Goal: Information Seeking & Learning: Learn about a topic

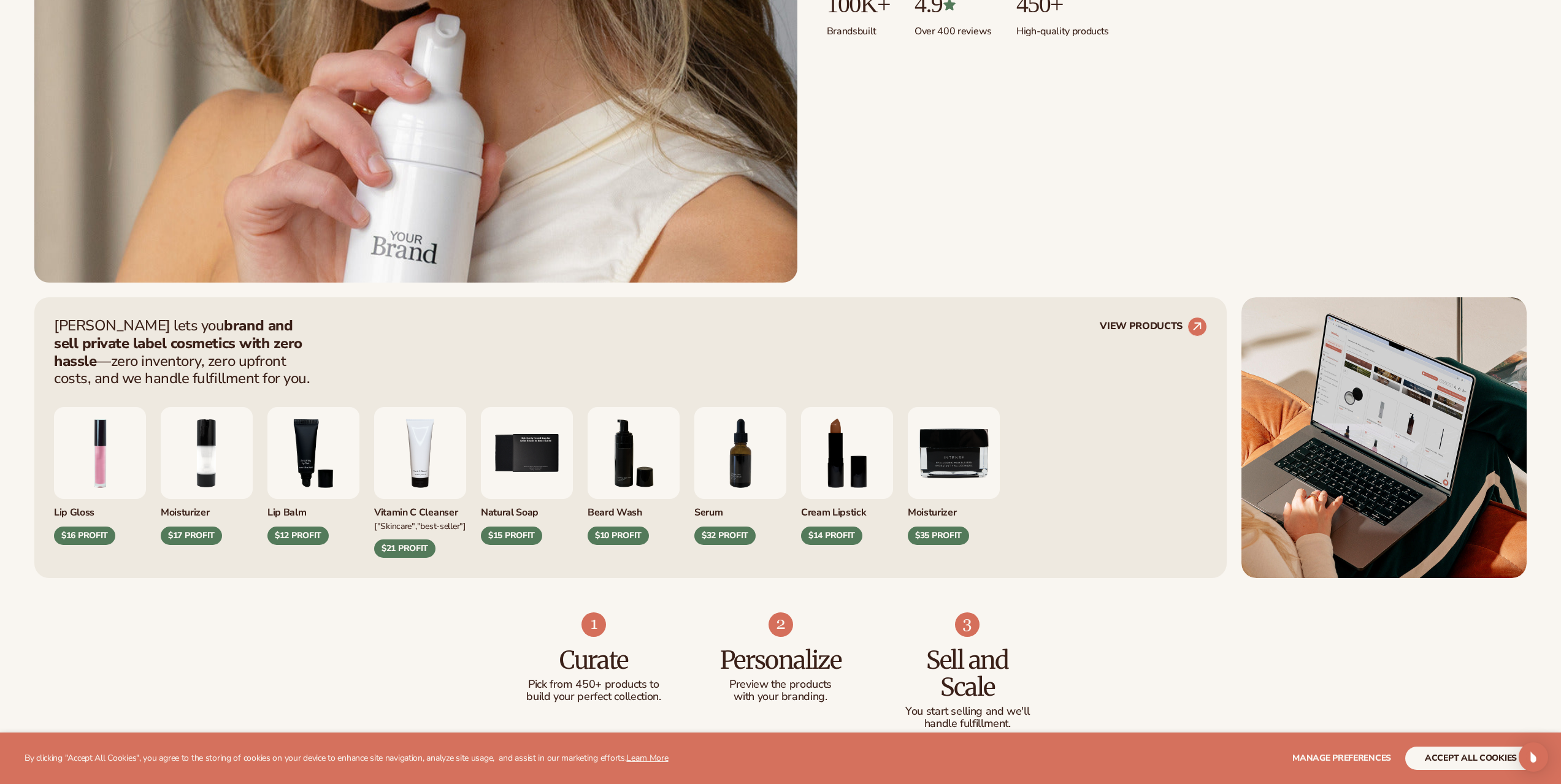
scroll to position [551, 0]
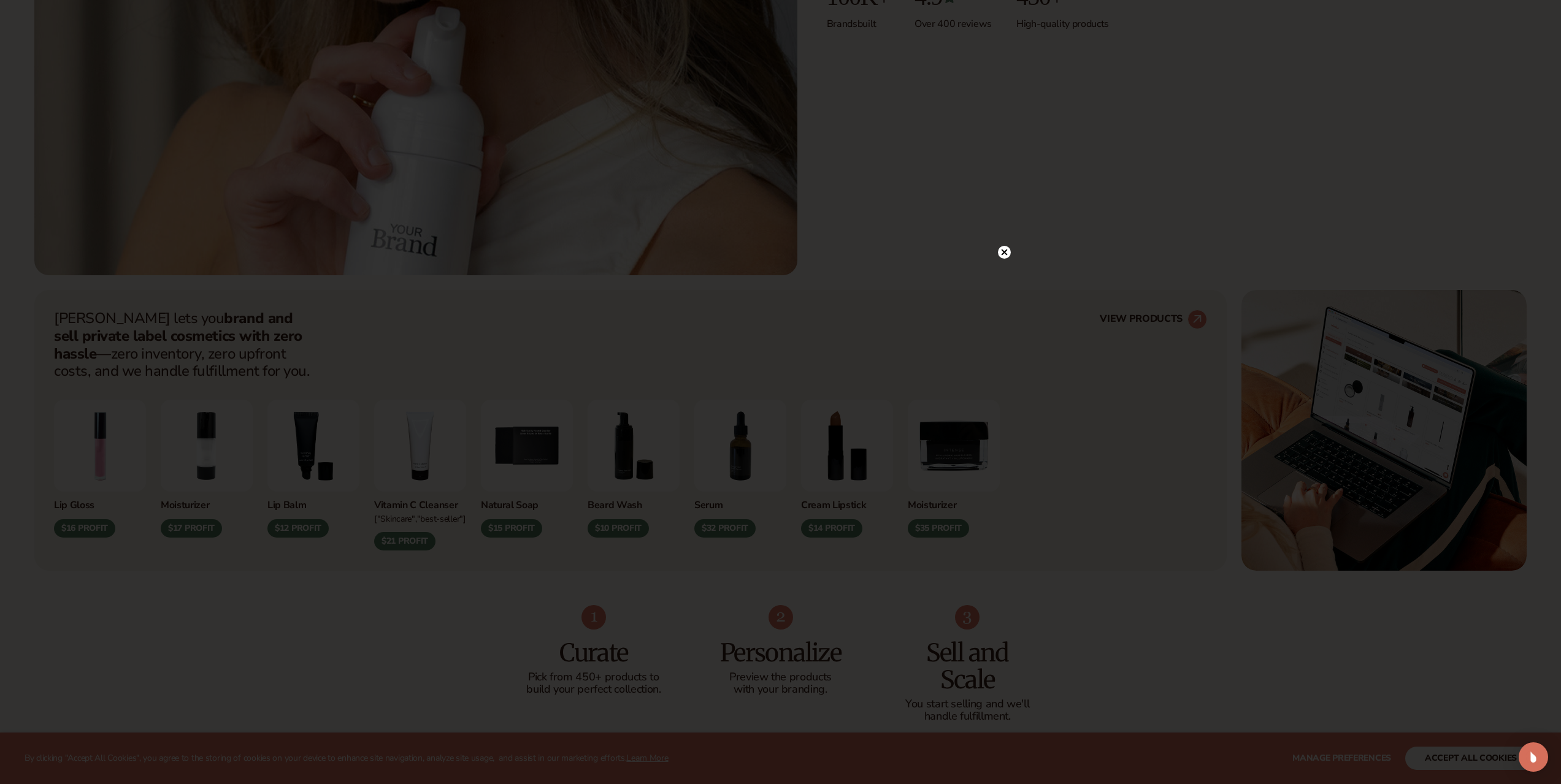
click at [1003, 252] on icon at bounding box center [1004, 252] width 6 height 6
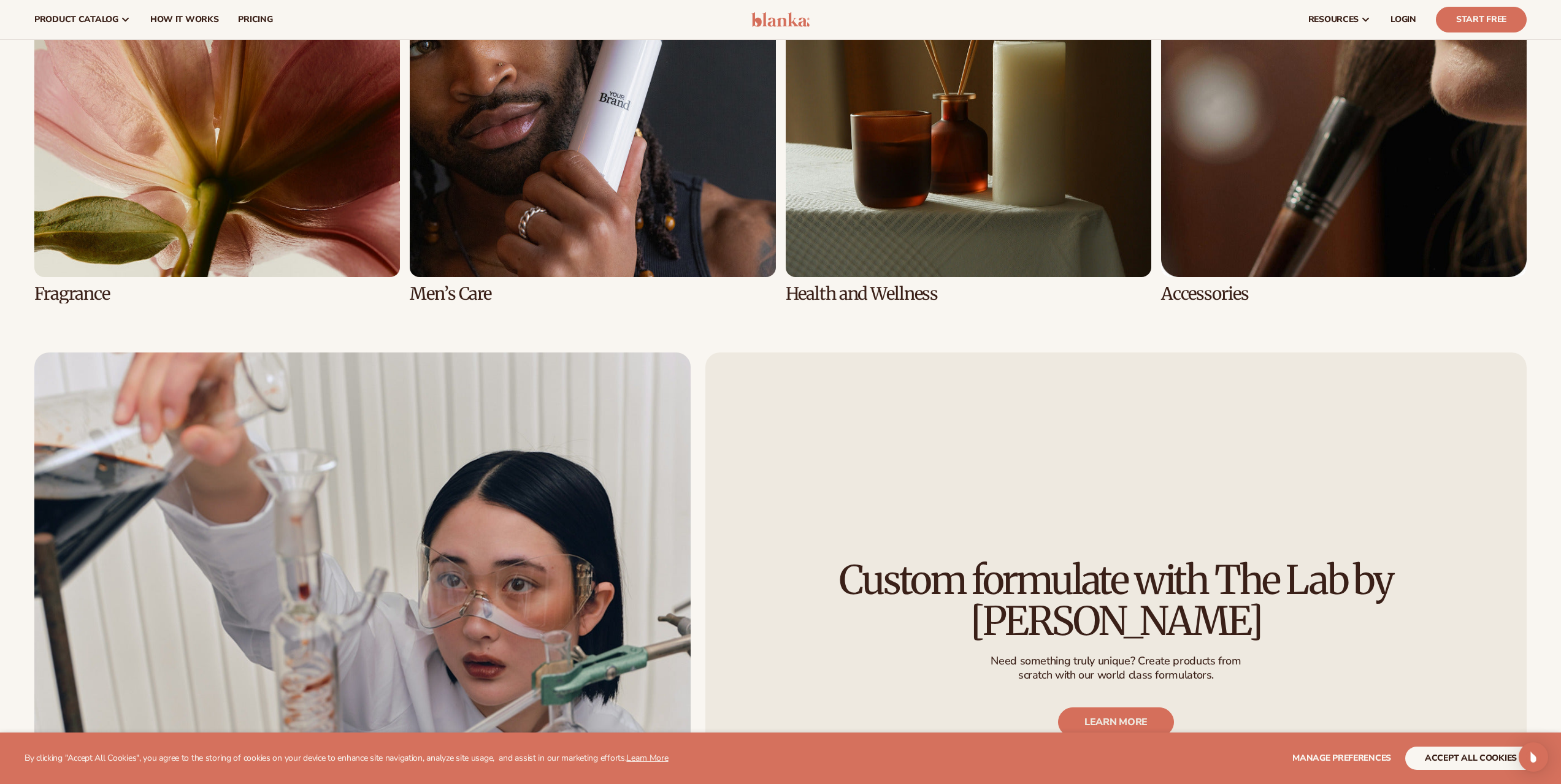
scroll to position [3323, 0]
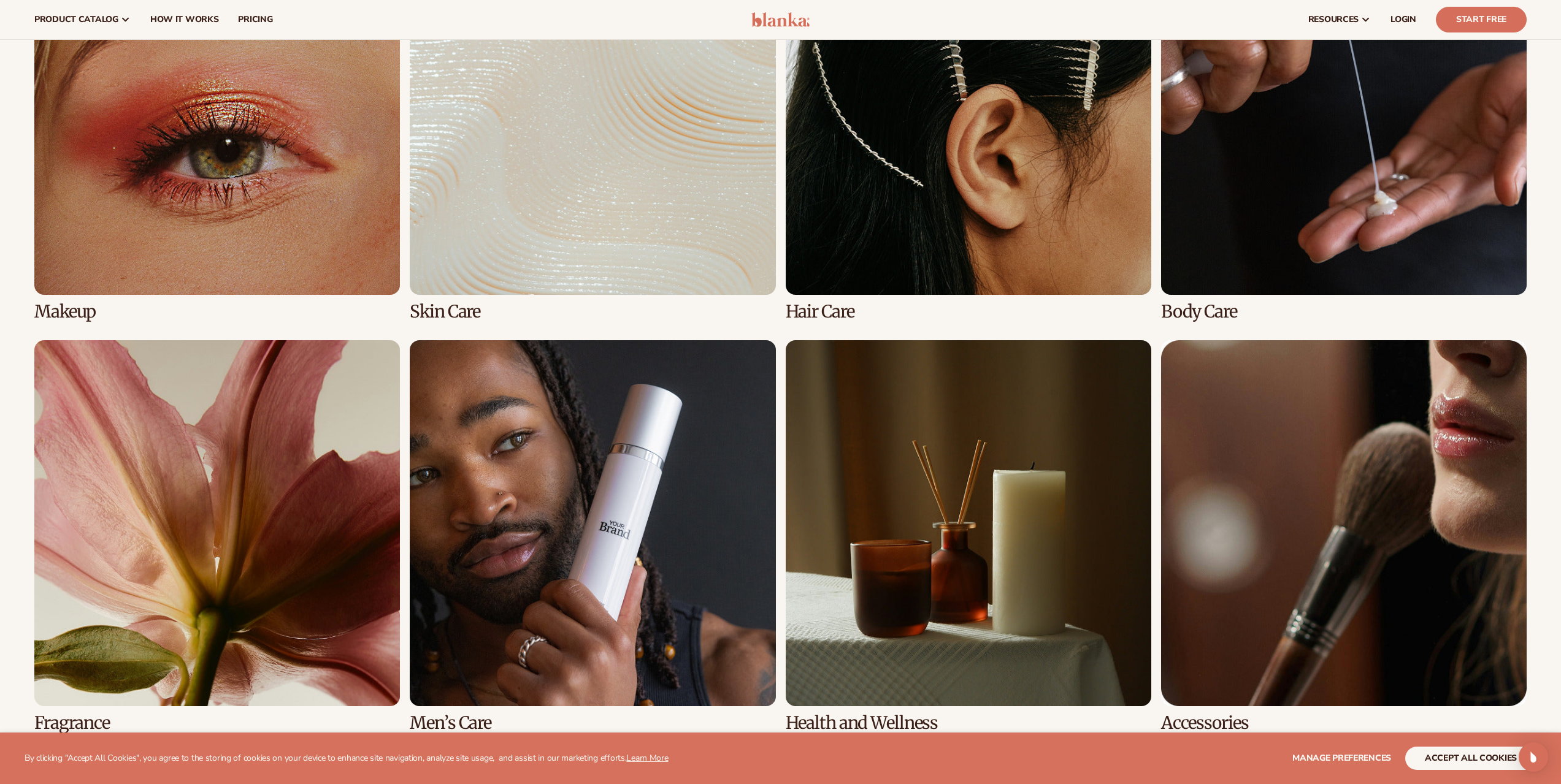
click at [707, 495] on link "6 / 8" at bounding box center [593, 535] width 366 height 392
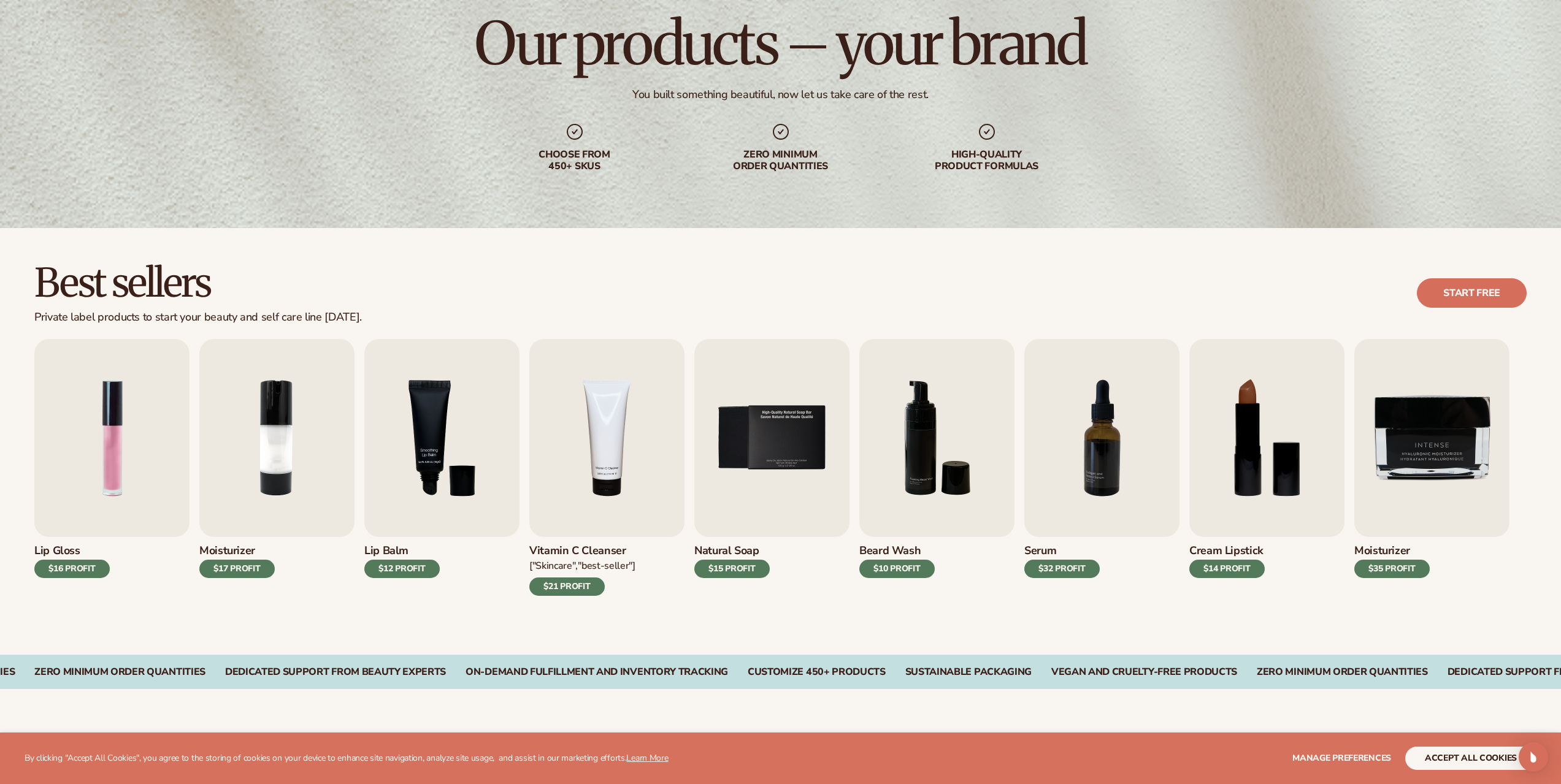
scroll to position [123, 0]
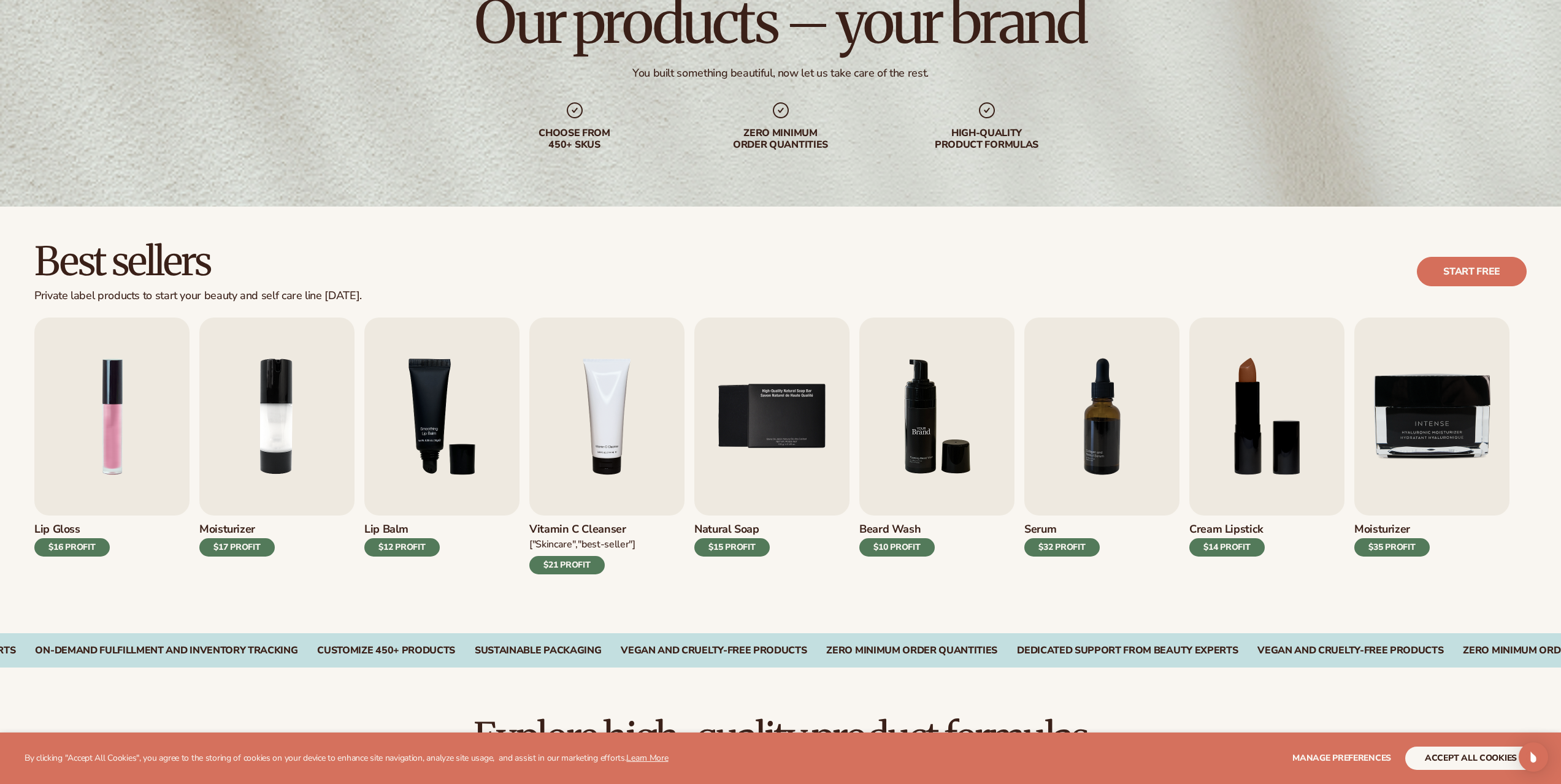
click at [903, 435] on img "6 / 9" at bounding box center [936, 416] width 155 height 198
click at [1143, 466] on img "7 / 9" at bounding box center [1102, 416] width 155 height 198
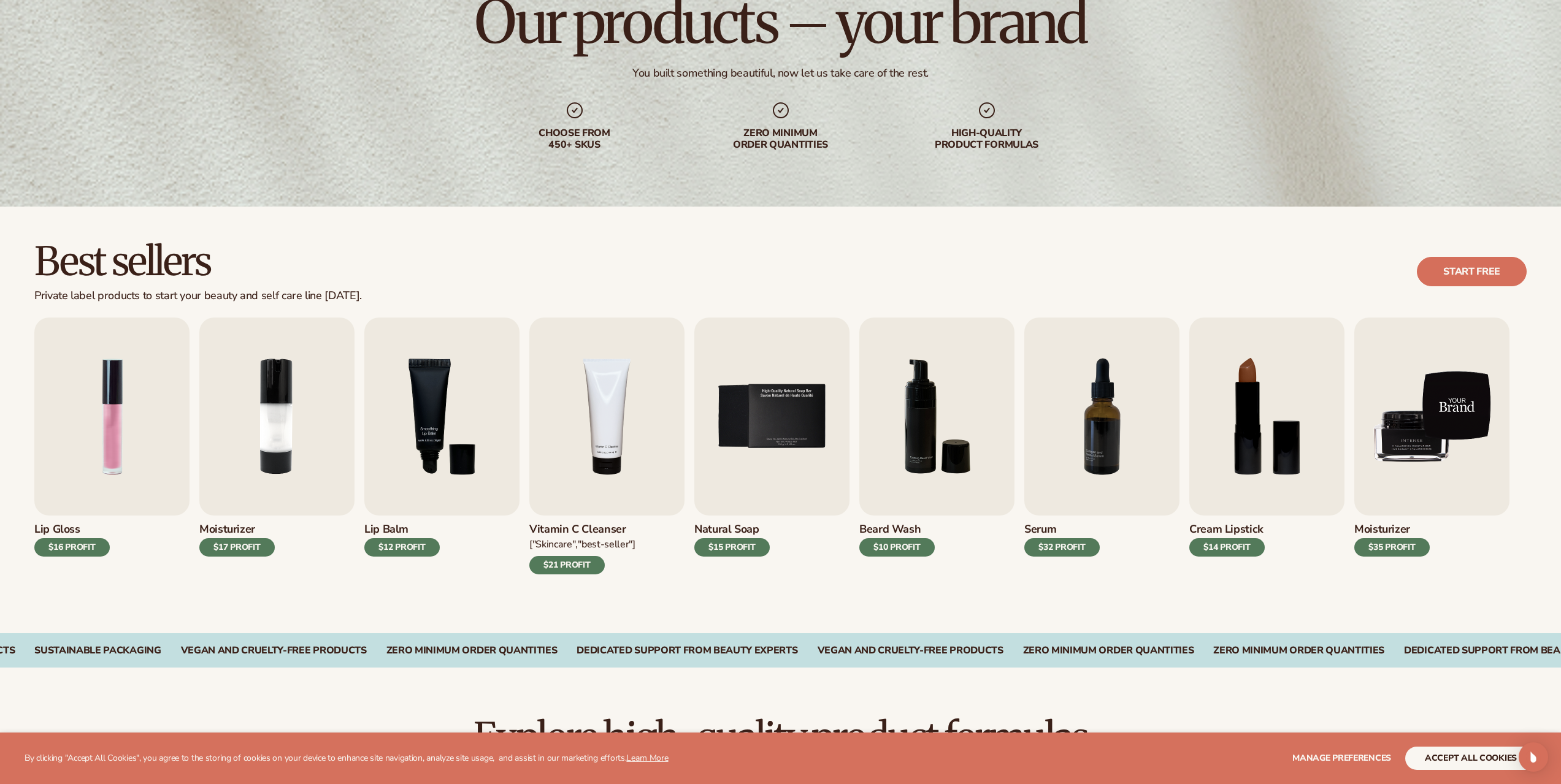
click at [1422, 461] on img "9 / 9" at bounding box center [1432, 416] width 155 height 198
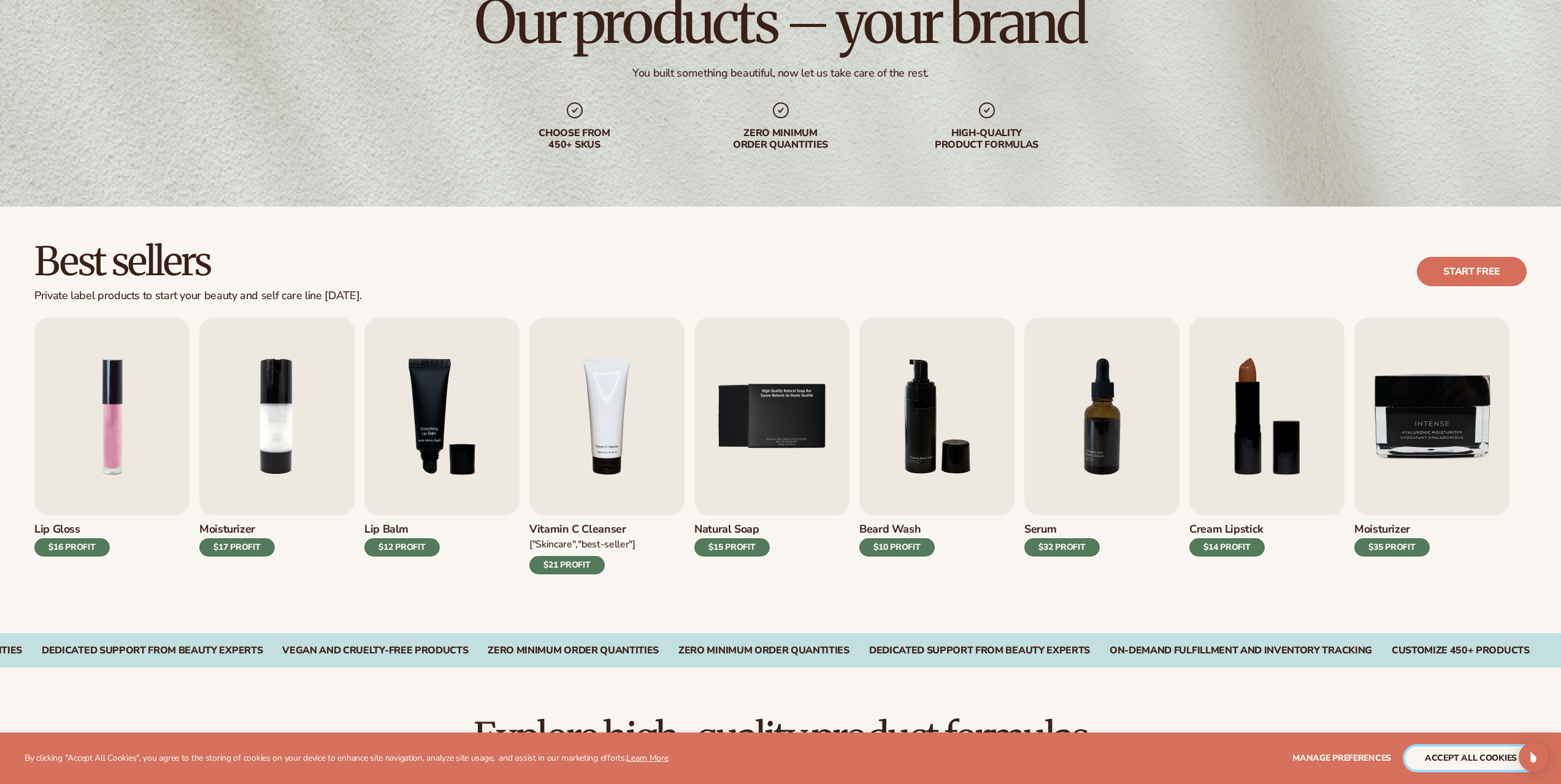
click at [1437, 758] on button "accept all cookies" at bounding box center [1471, 758] width 131 height 23
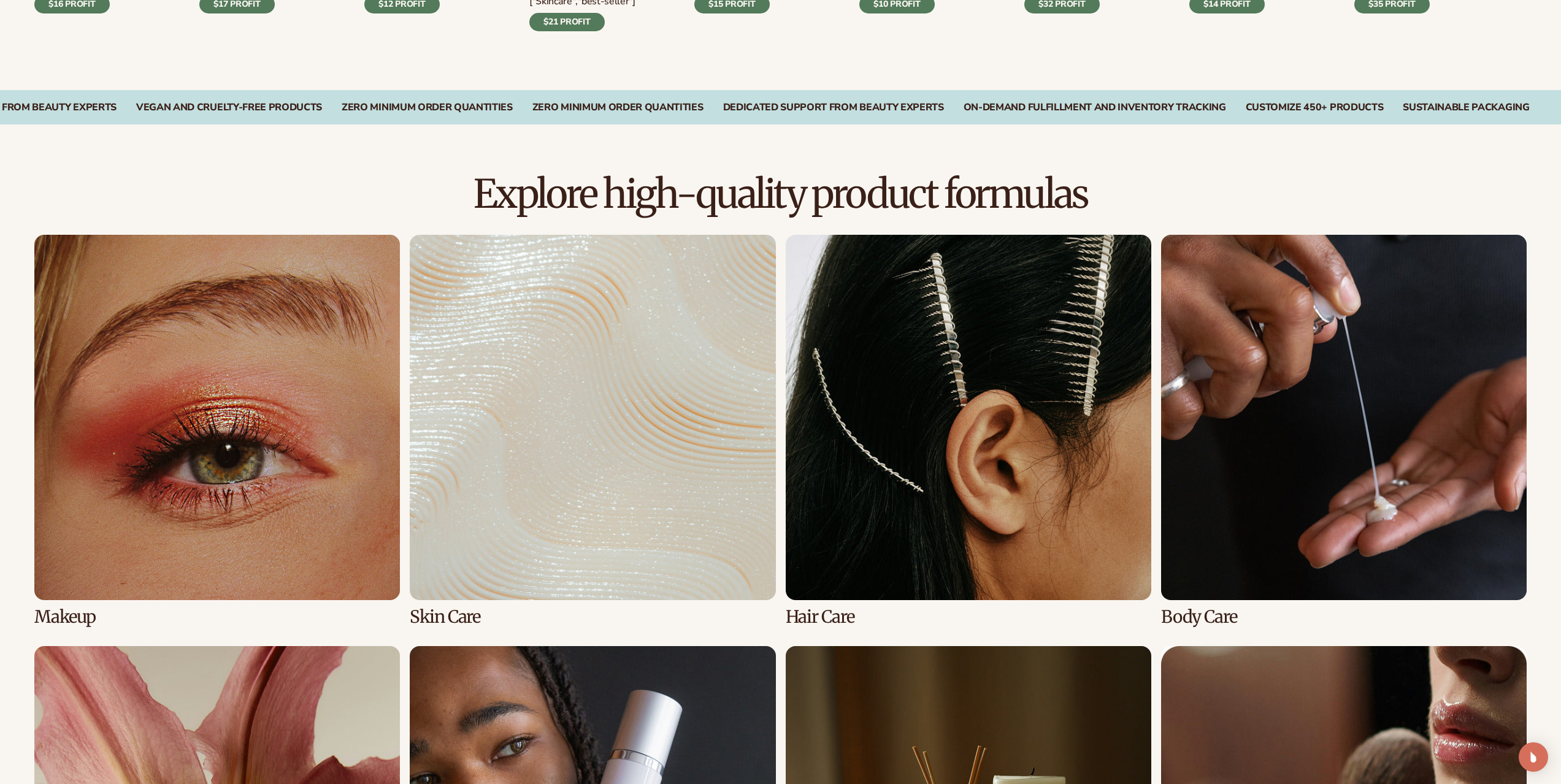
scroll to position [736, 0]
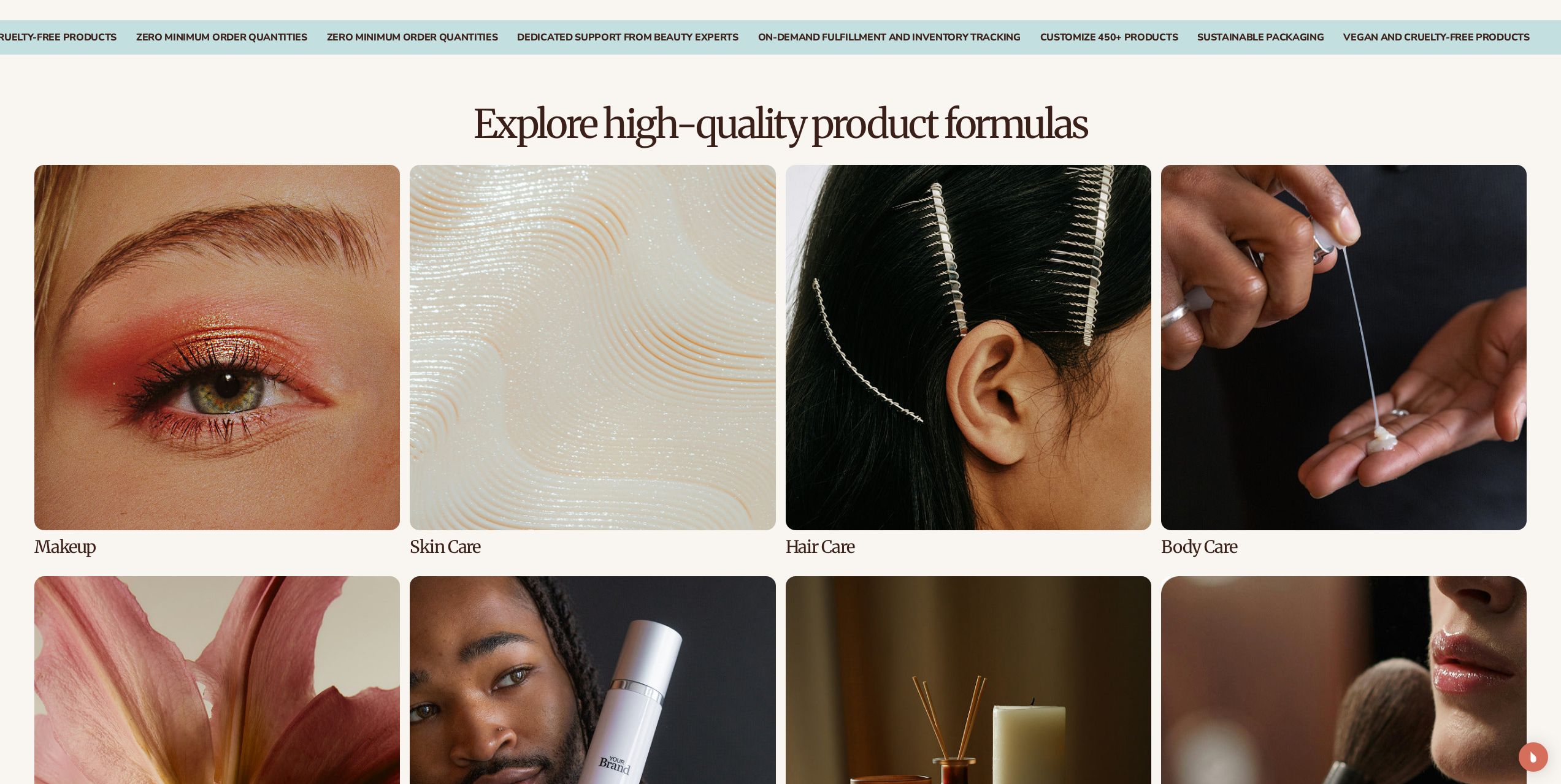
click at [1284, 440] on link "4 / 8" at bounding box center [1344, 360] width 366 height 392
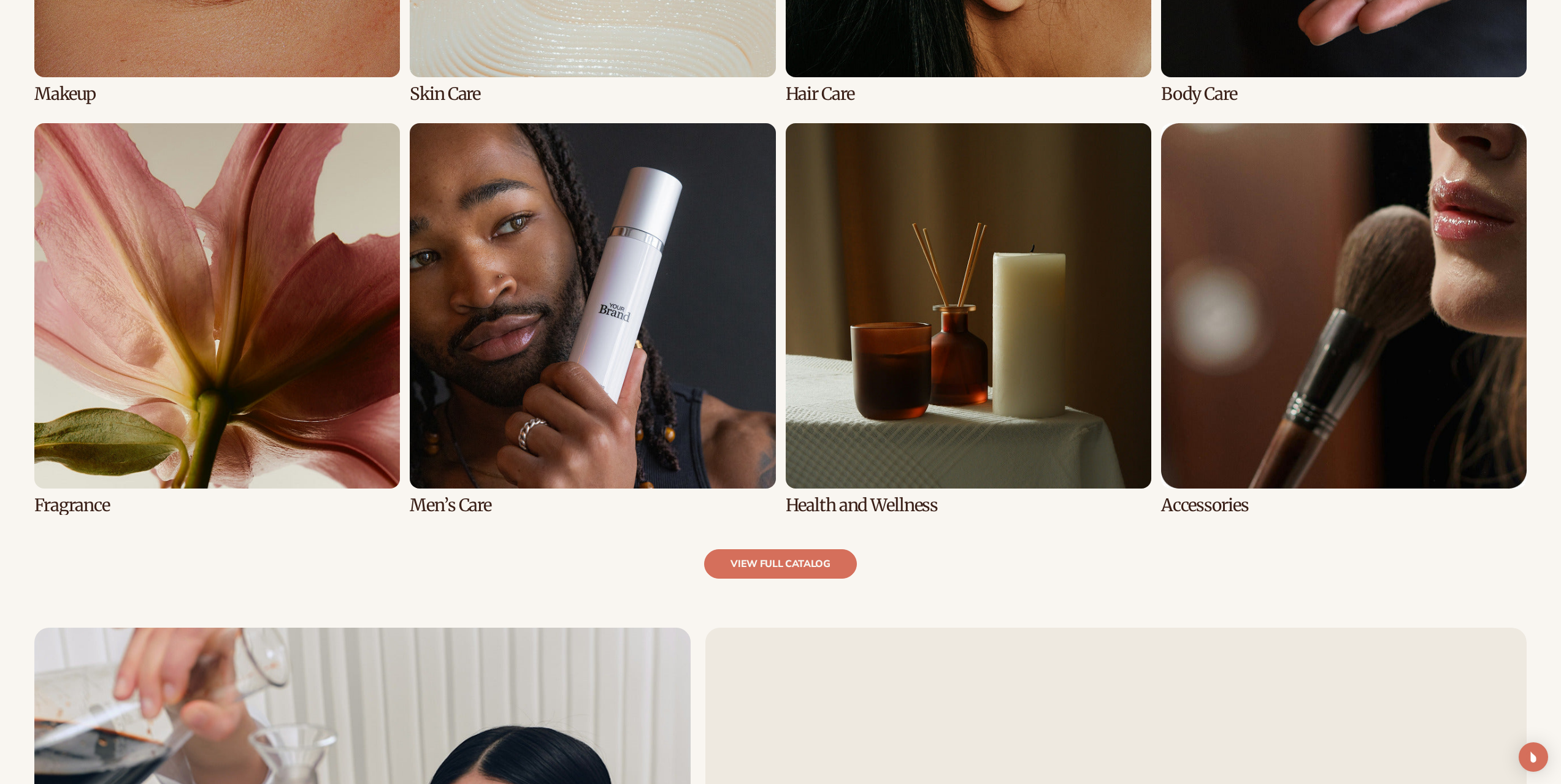
scroll to position [1226, 0]
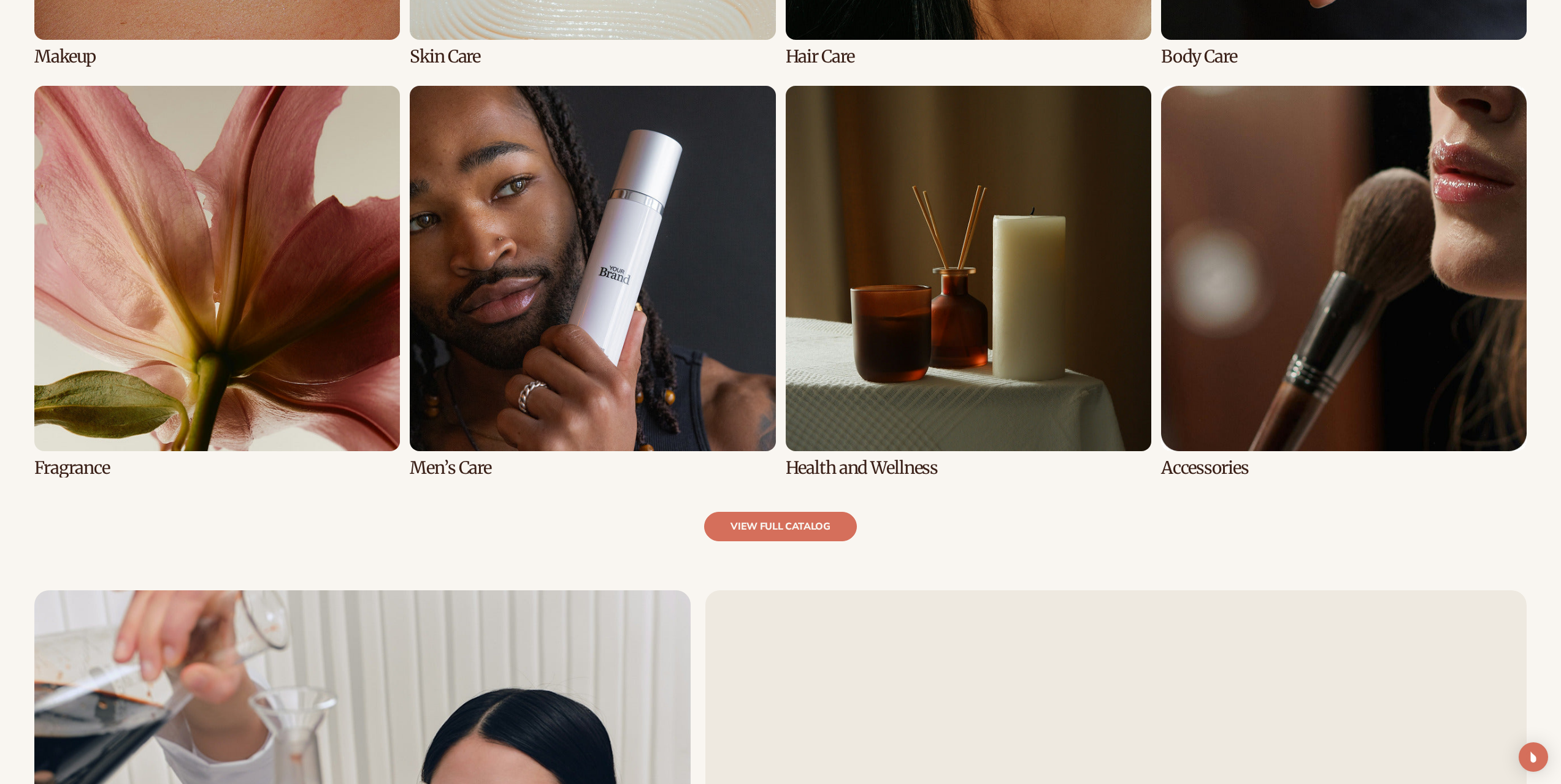
click at [1111, 368] on link "7 / 8" at bounding box center [969, 281] width 366 height 392
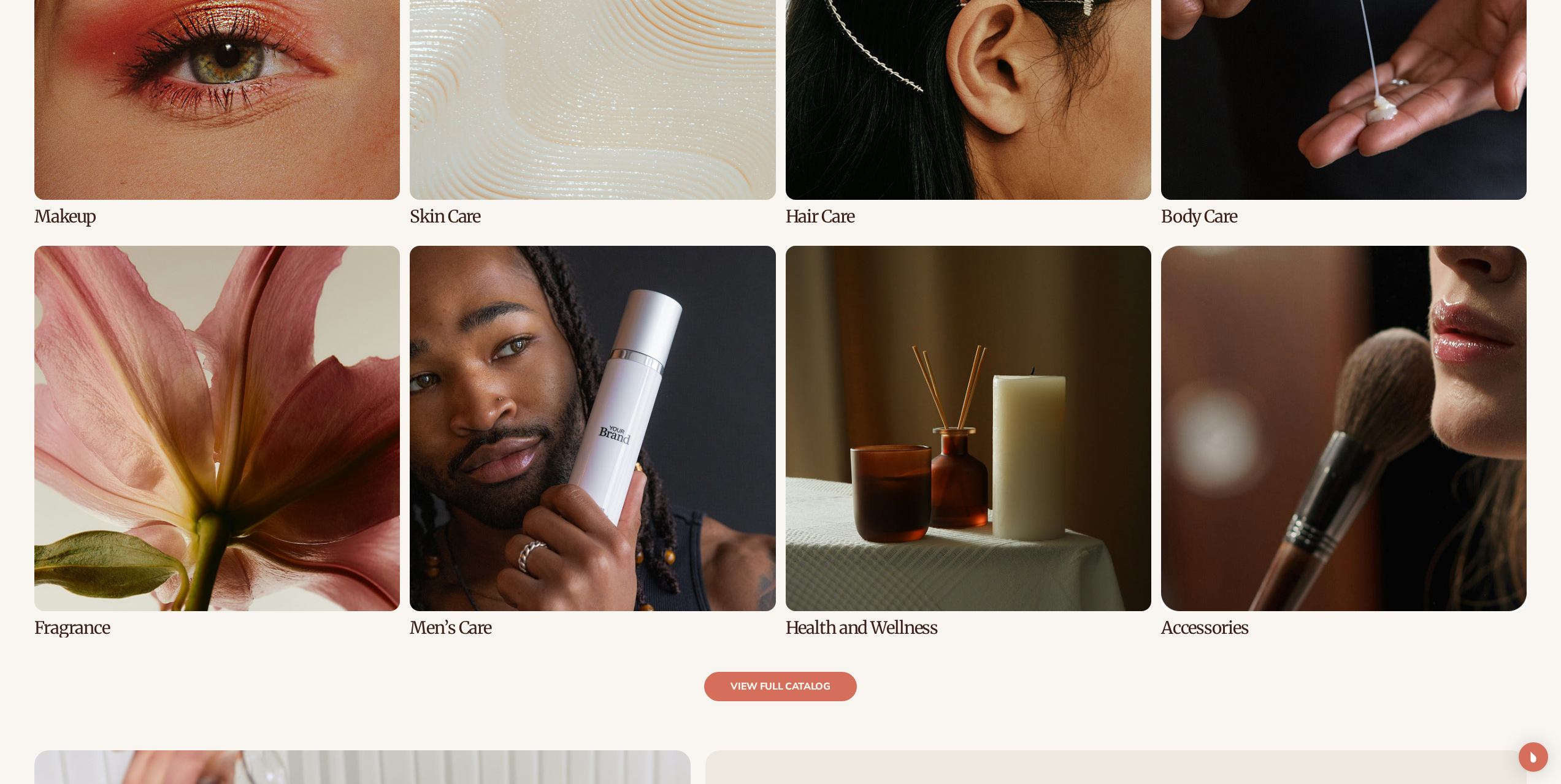
scroll to position [1165, 0]
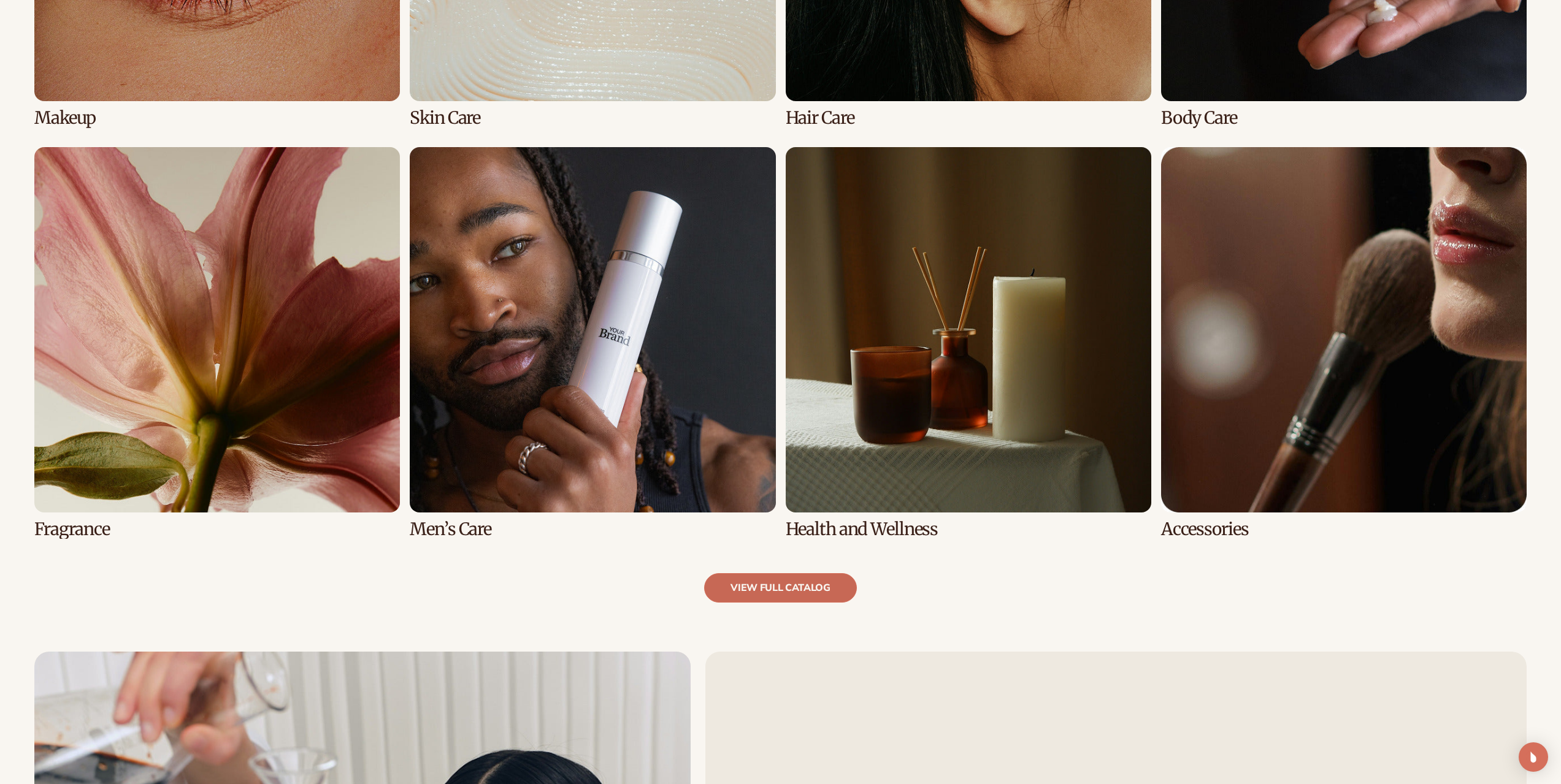
click at [783, 580] on link "view full catalog" at bounding box center [781, 588] width 153 height 29
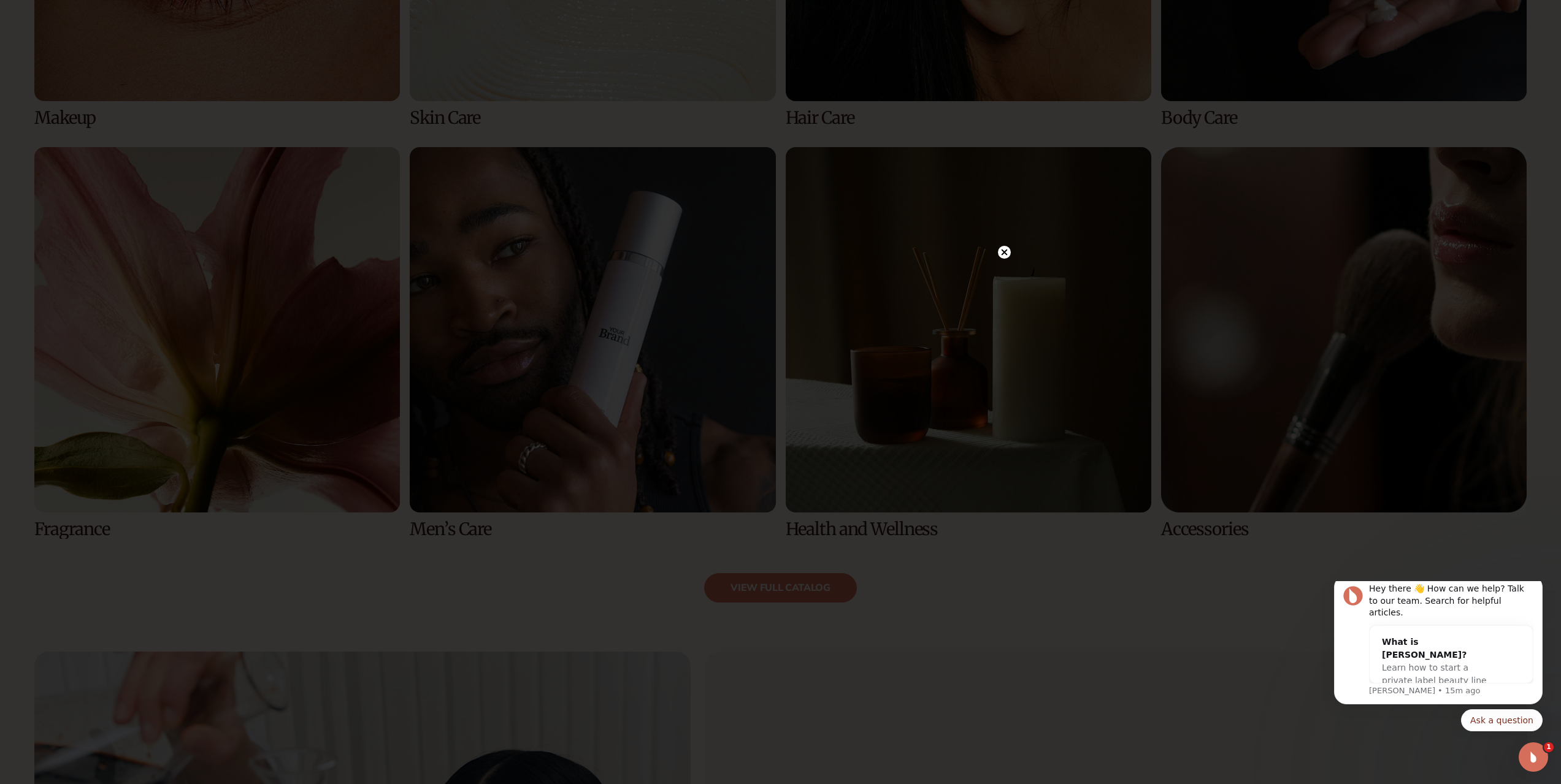
scroll to position [0, 0]
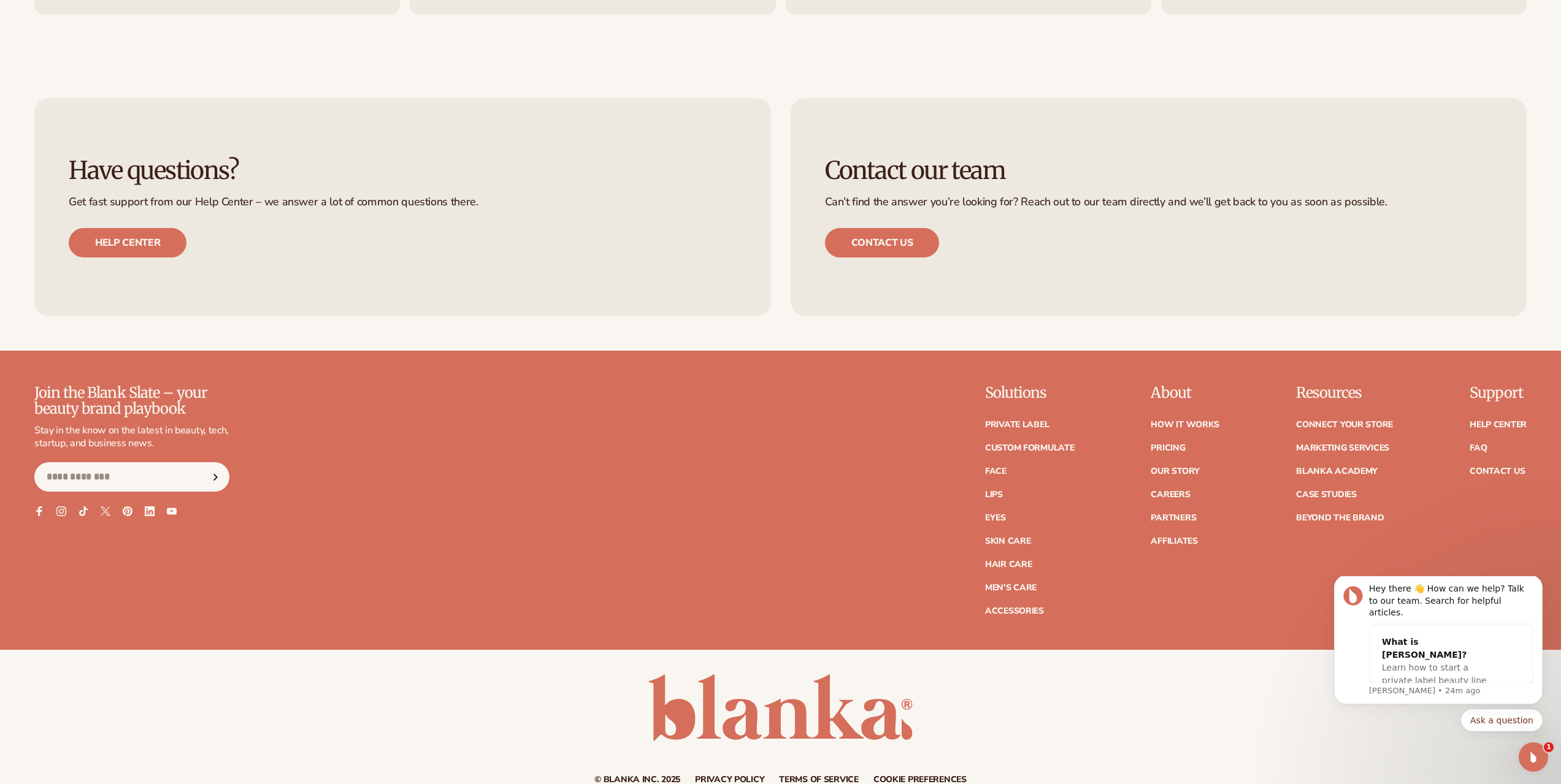
scroll to position [6683, 0]
click at [1178, 447] on link "Pricing" at bounding box center [1167, 447] width 35 height 9
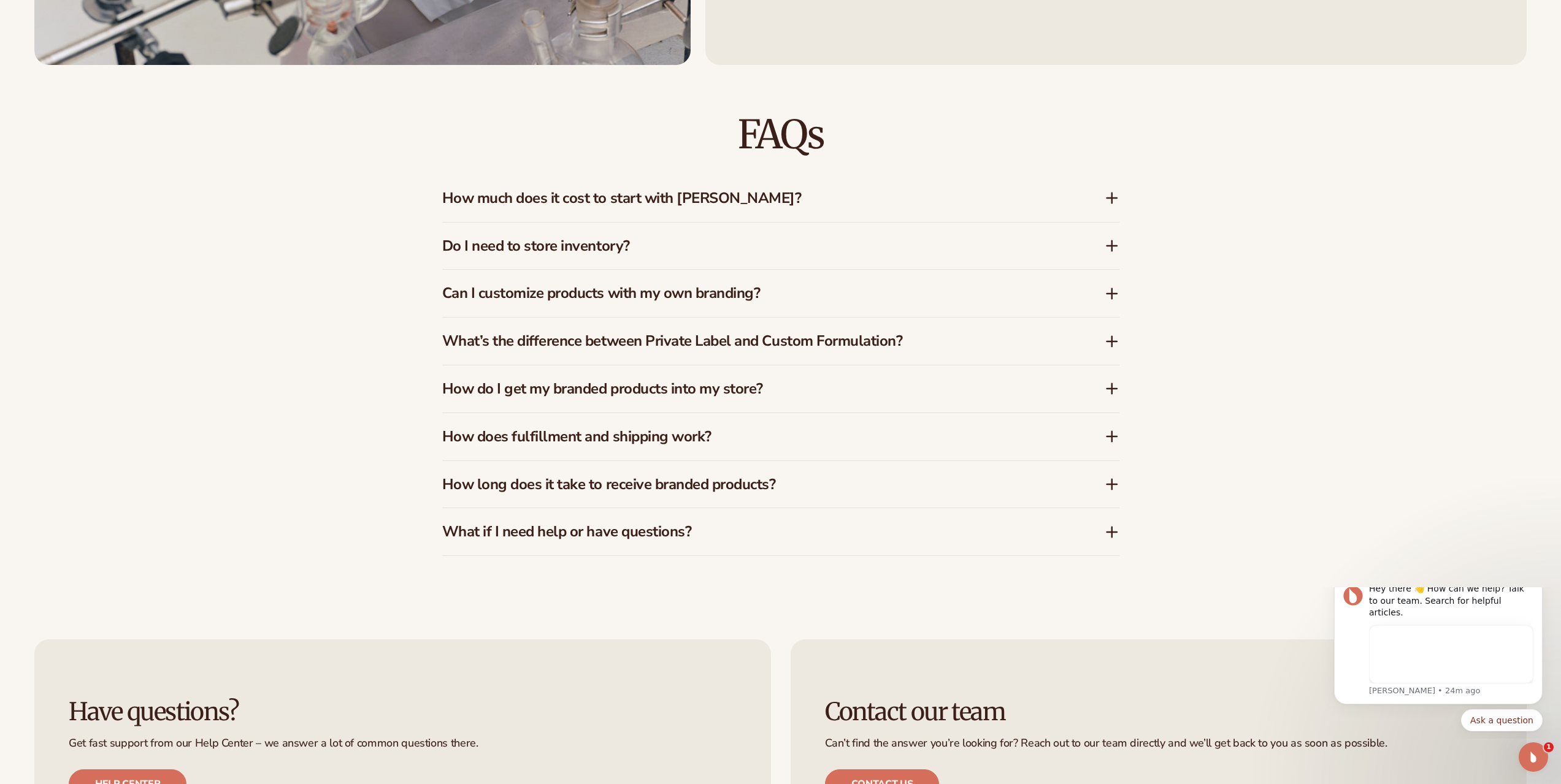
click at [1117, 198] on icon at bounding box center [1111, 198] width 10 height 0
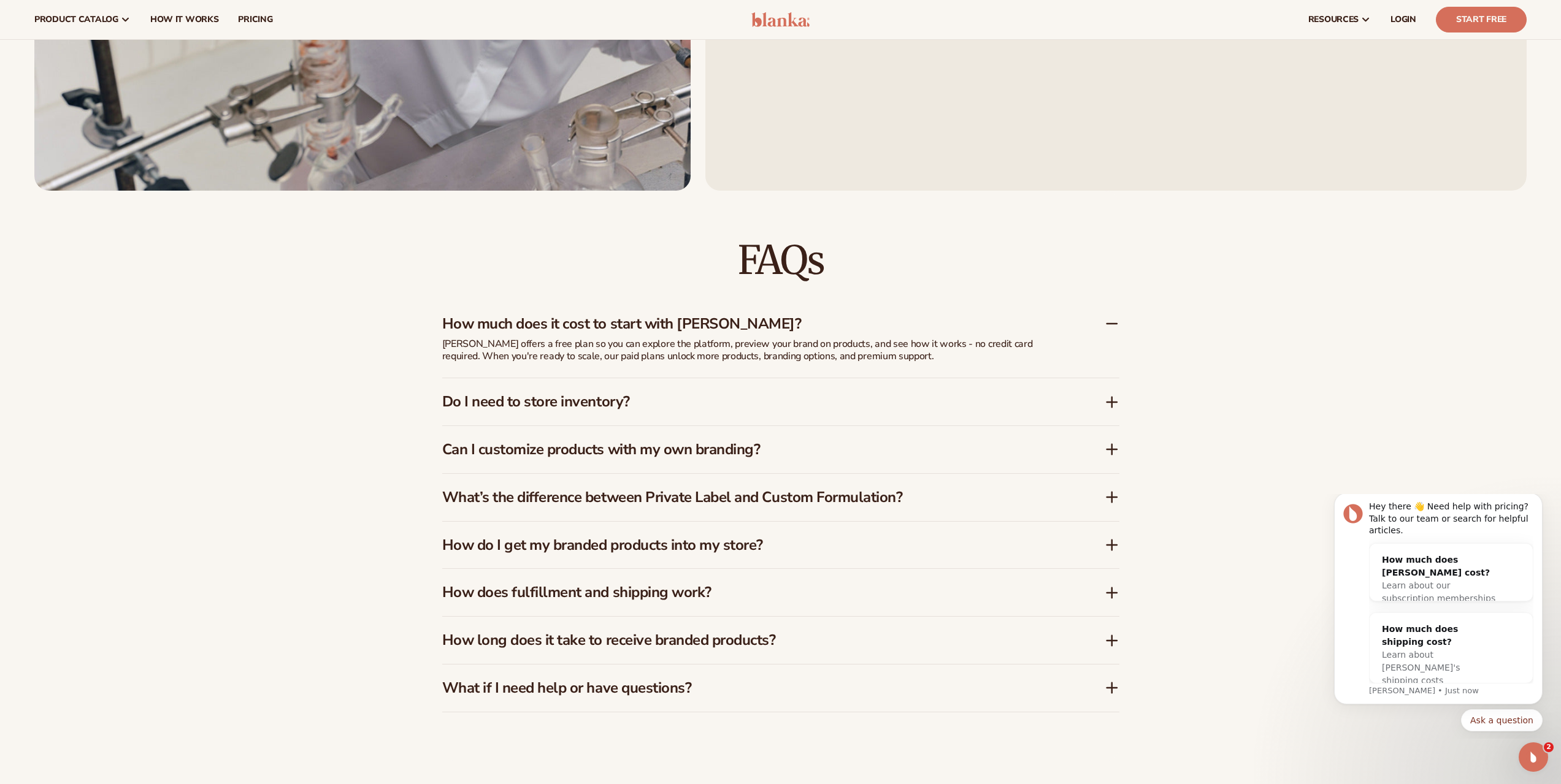
scroll to position [1789, 0]
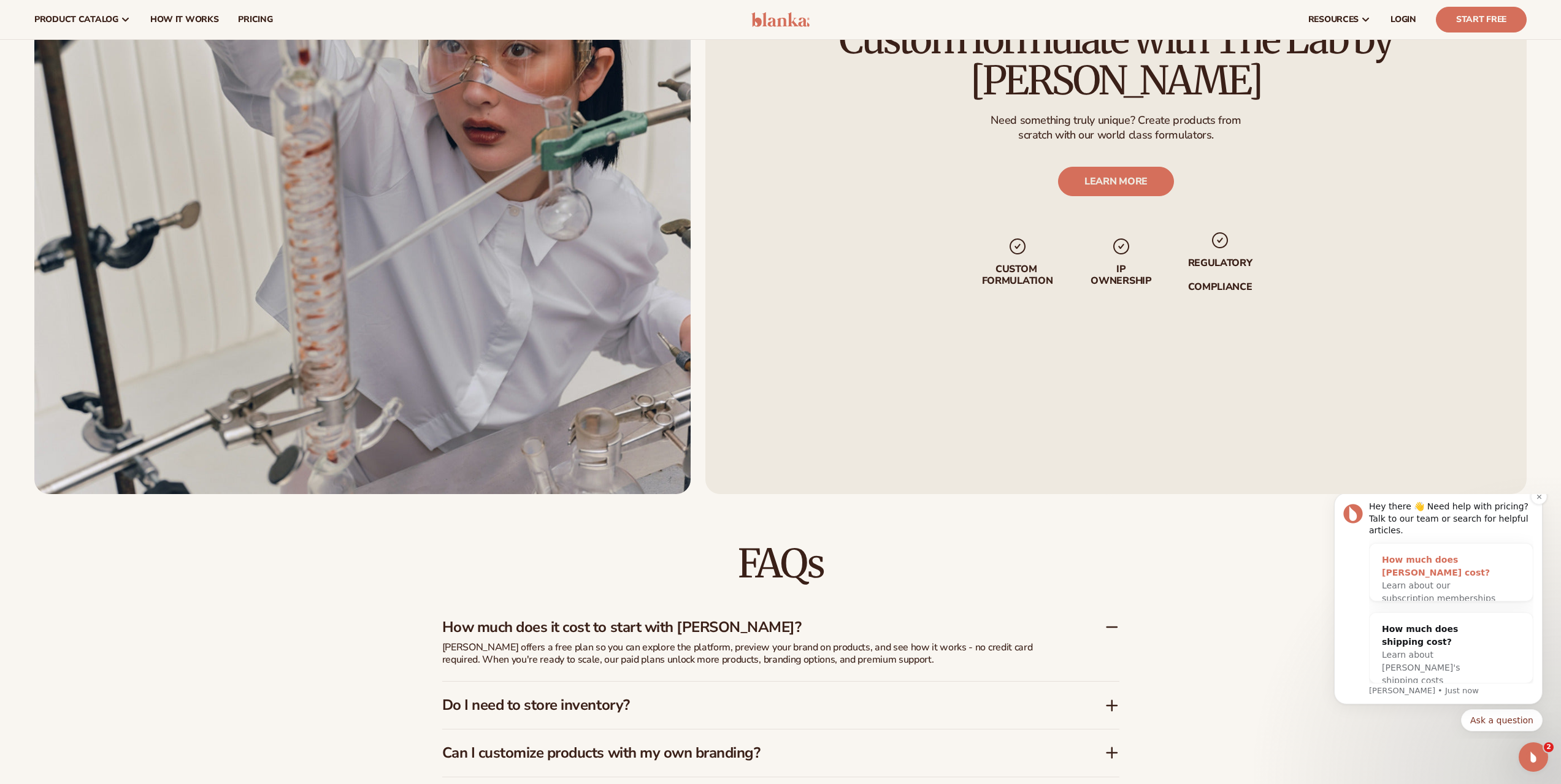
click at [1425, 581] on span "Learn about our subscription memberships" at bounding box center [1439, 592] width 114 height 23
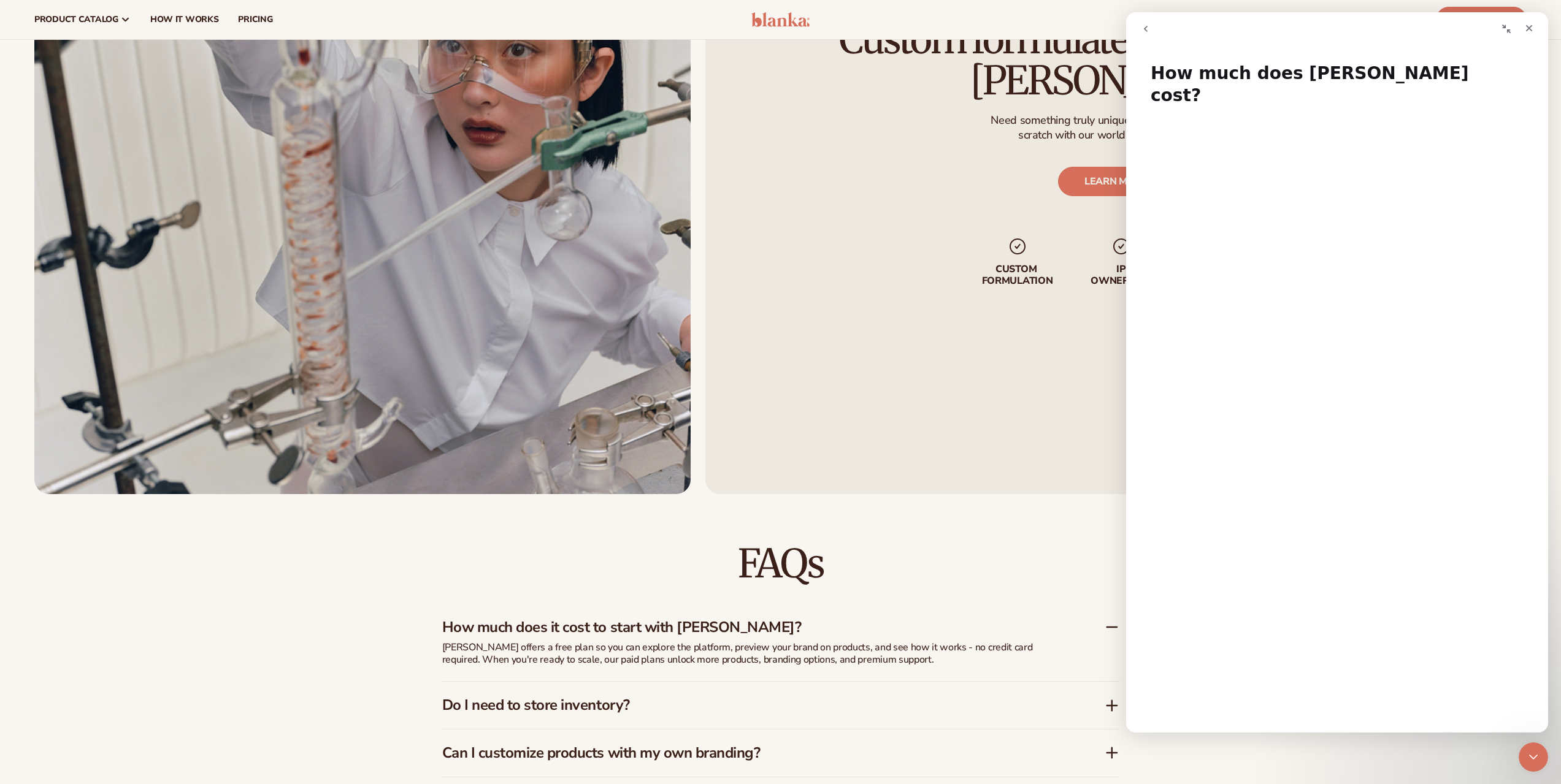
scroll to position [0, 0]
click at [976, 432] on div "Custom formulate with The Lab by Blanka Need something truly unique? Create pro…" at bounding box center [1116, 156] width 822 height 677
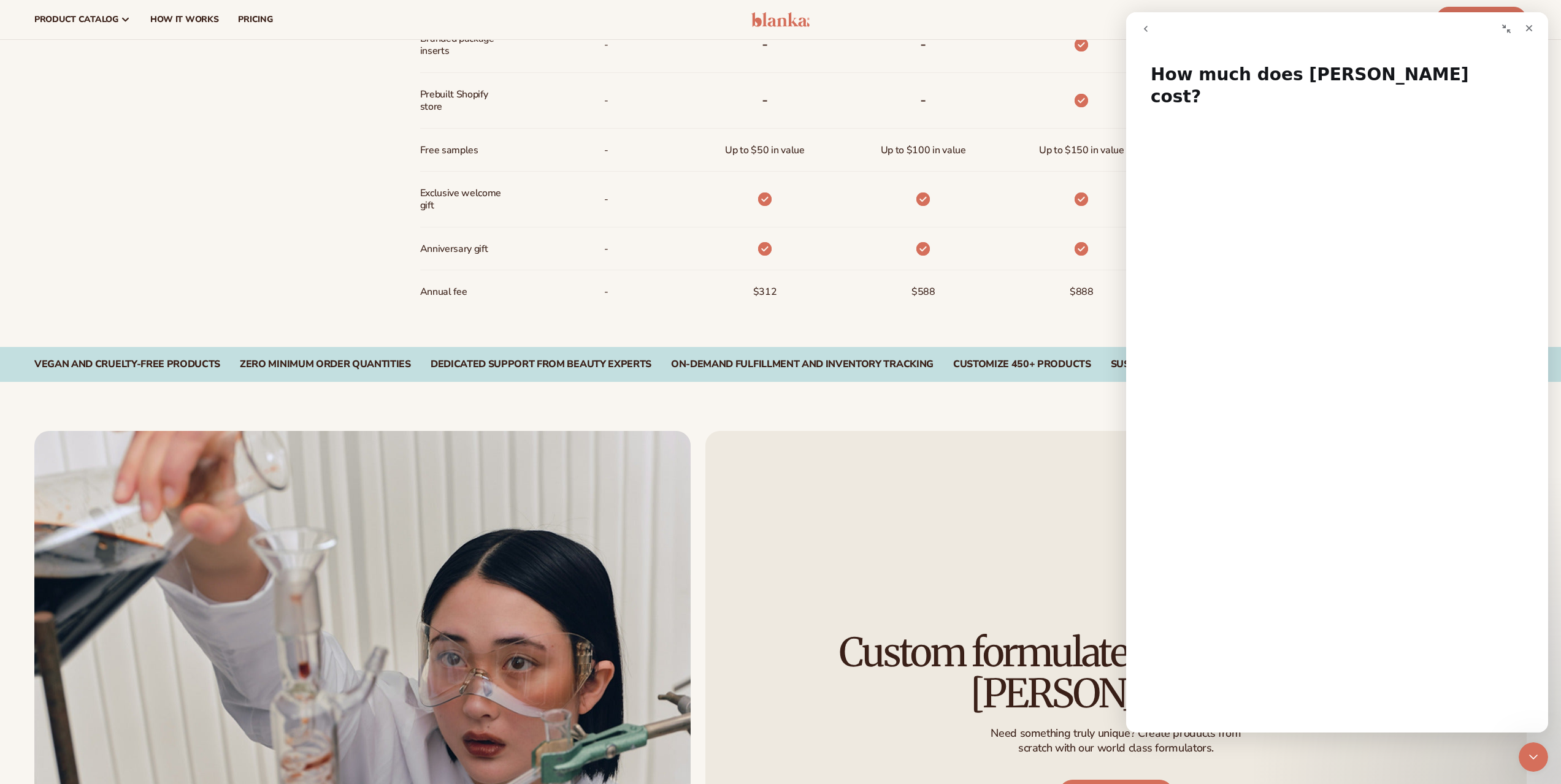
scroll to position [931, 0]
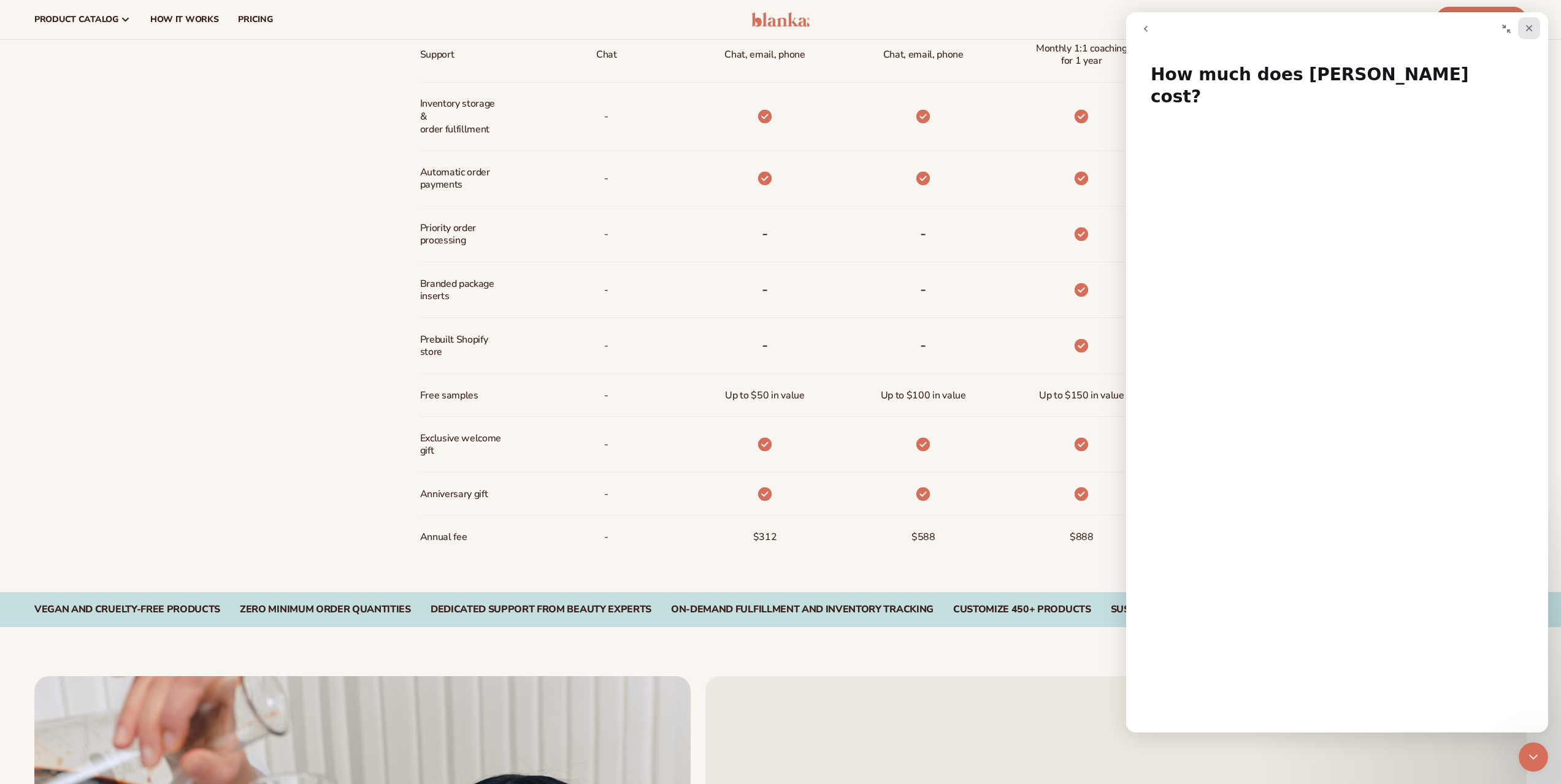
click at [1532, 27] on icon "Close" at bounding box center [1530, 28] width 7 height 7
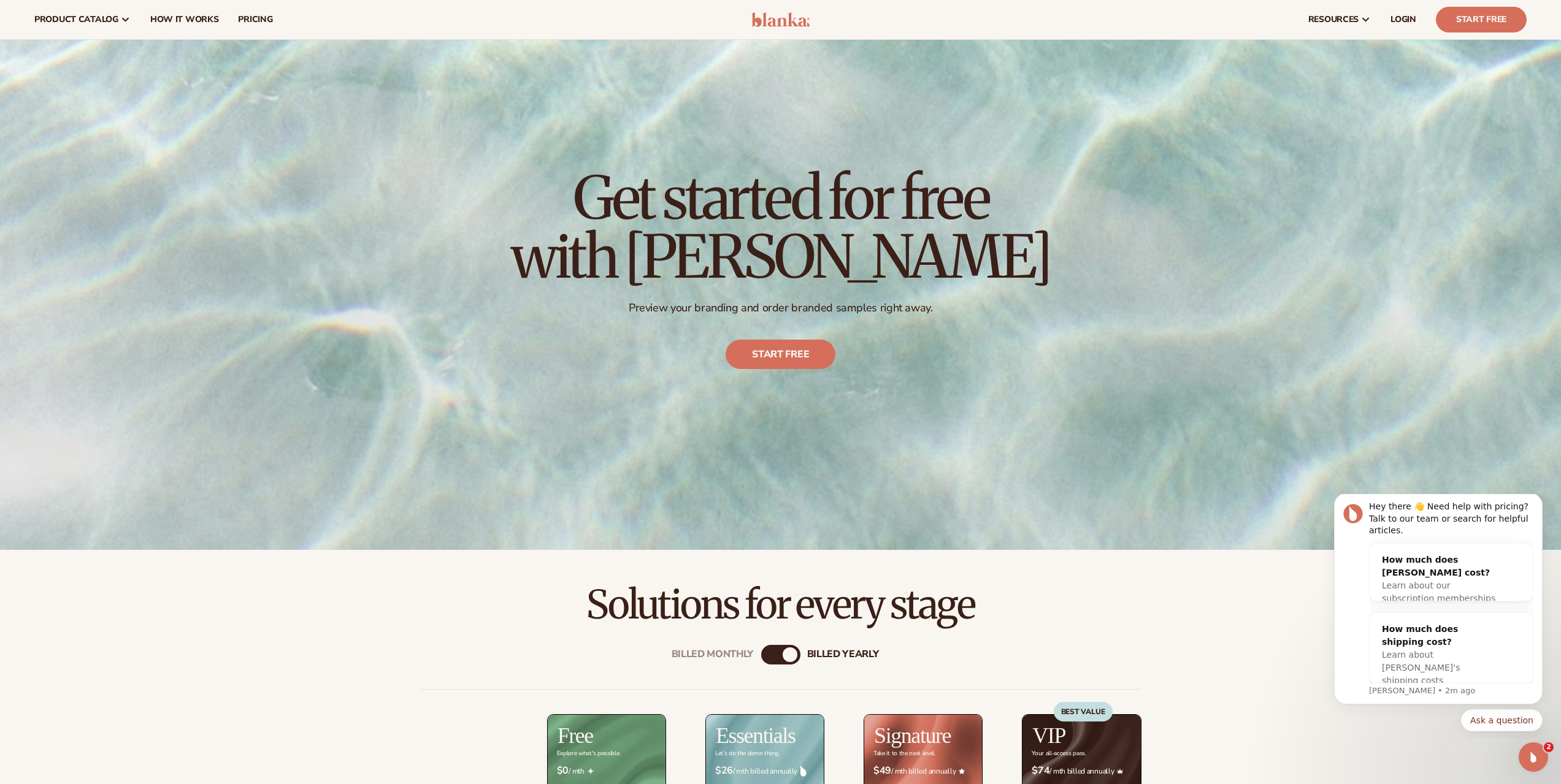
scroll to position [0, 0]
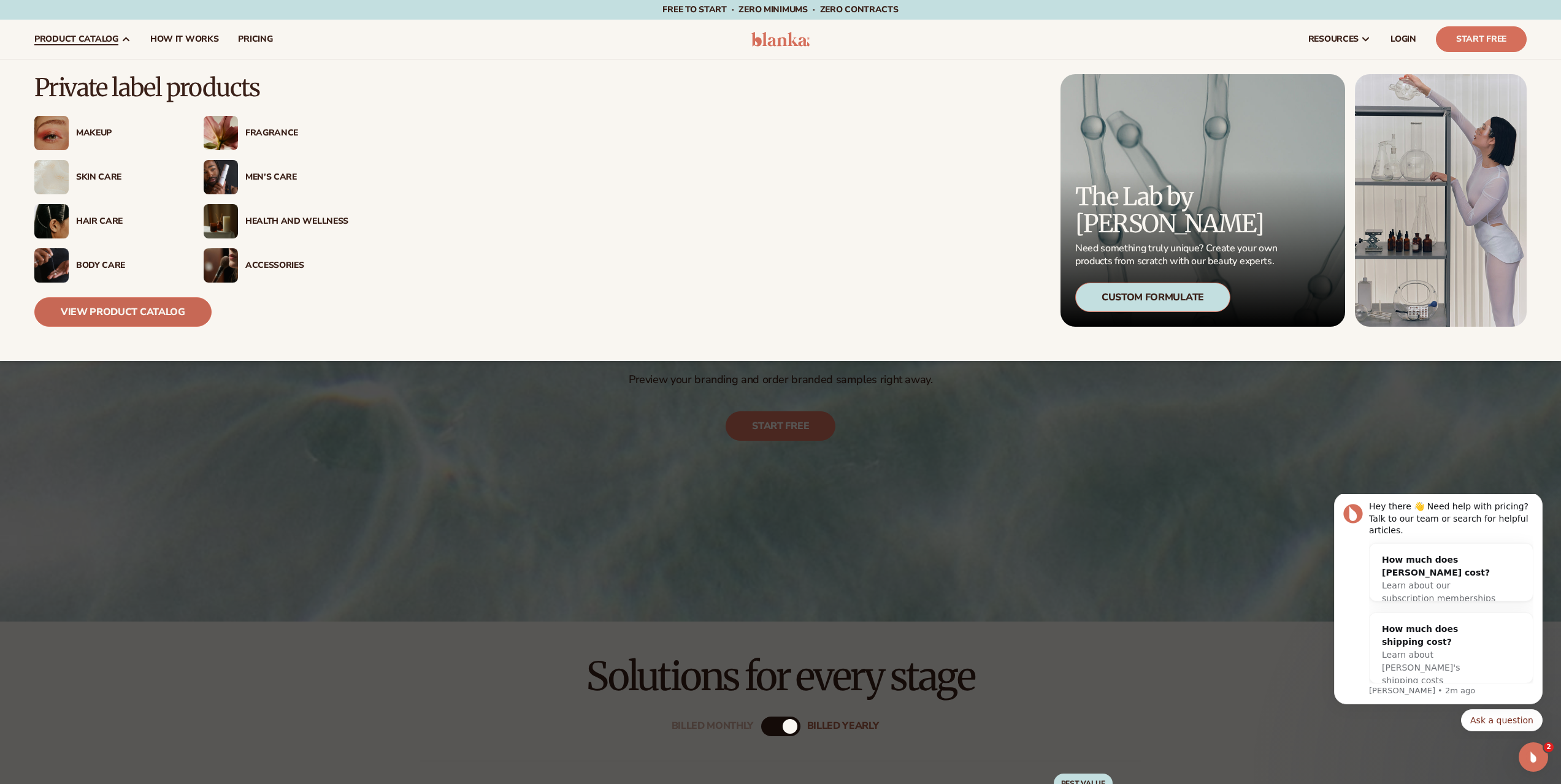
click at [146, 318] on link "View Product Catalog" at bounding box center [123, 312] width 178 height 29
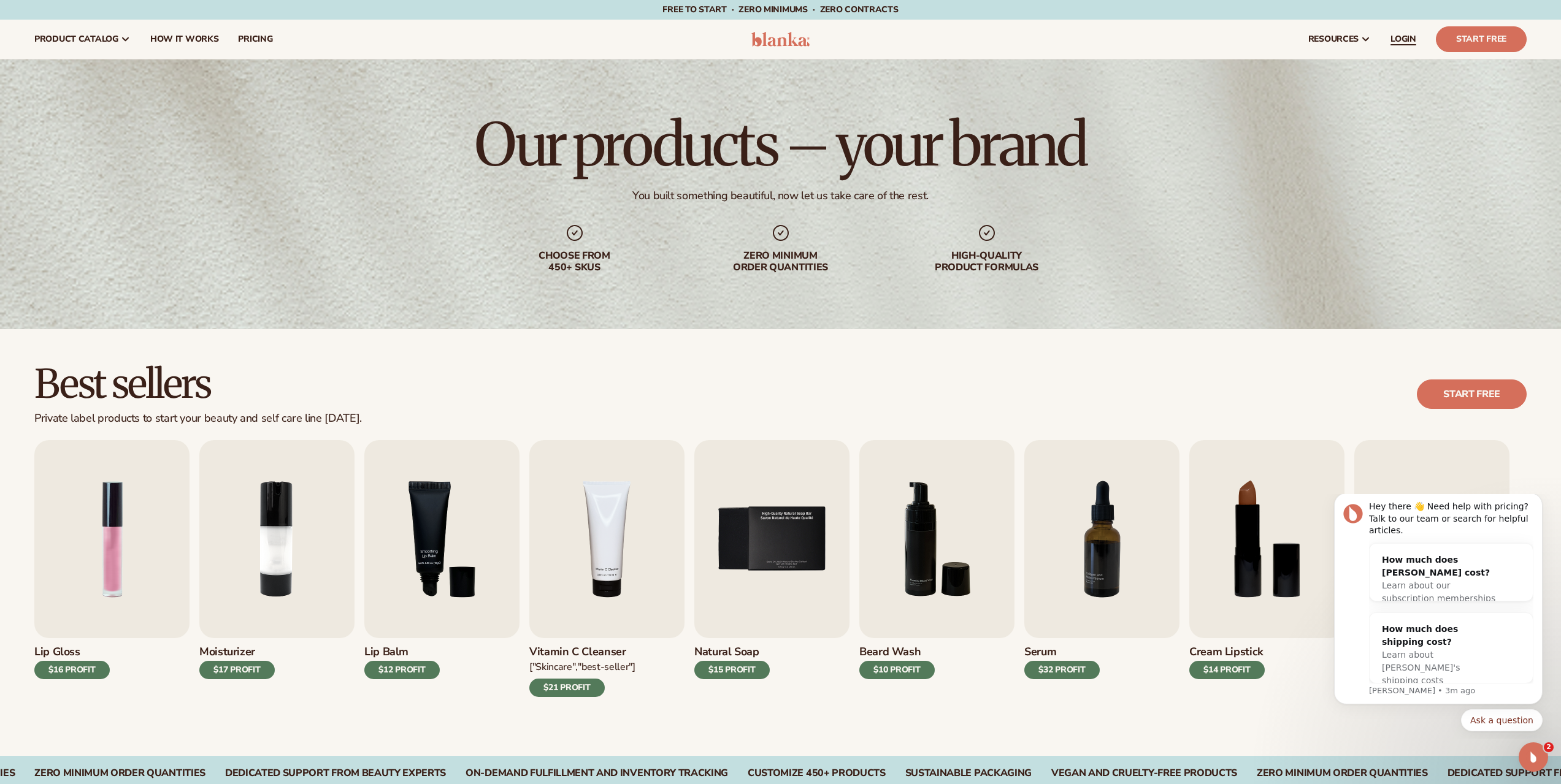
click at [1411, 37] on span "LOGIN" at bounding box center [1403, 39] width 26 height 10
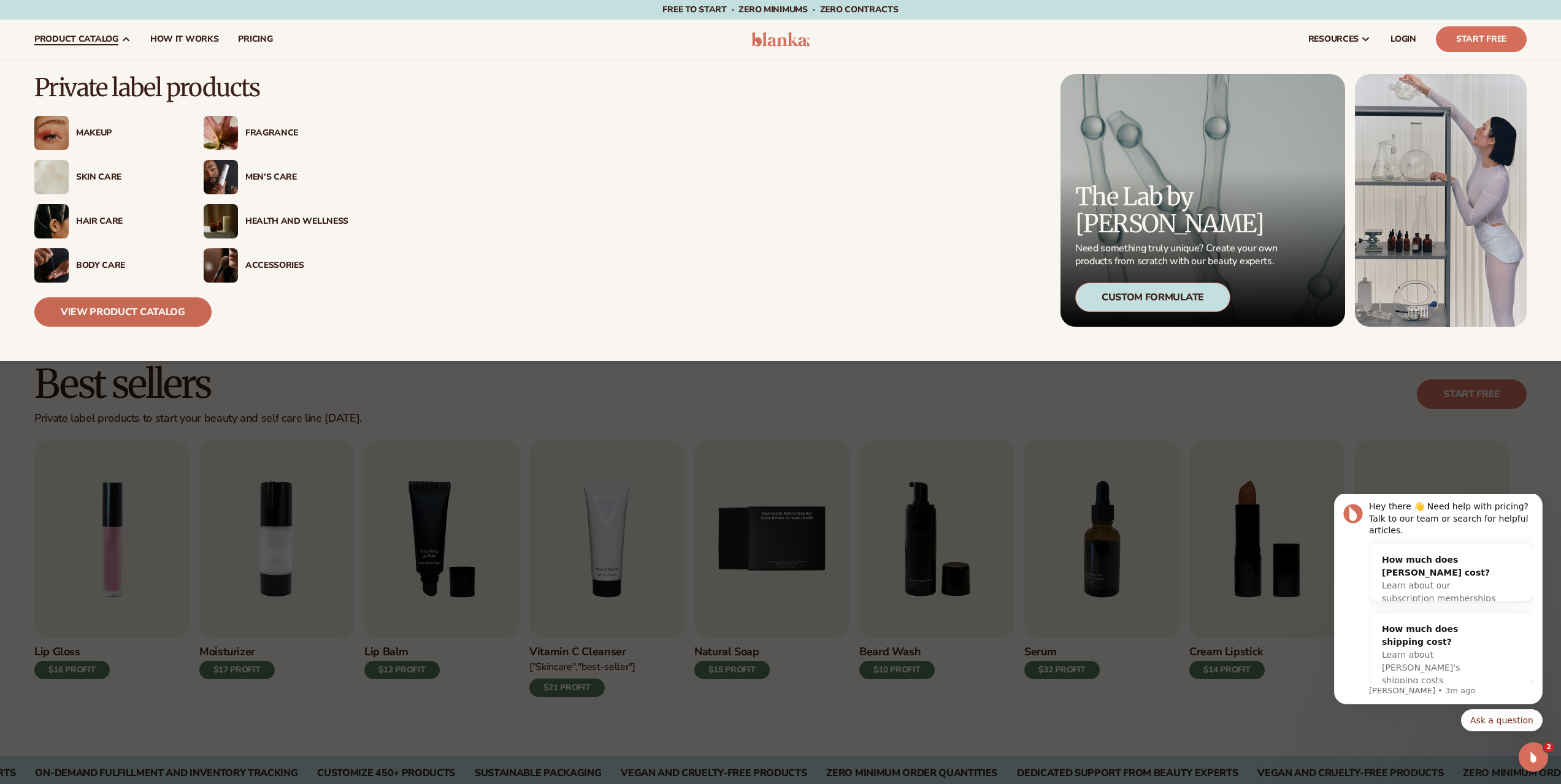
click at [83, 304] on link "View Product Catalog" at bounding box center [123, 312] width 178 height 29
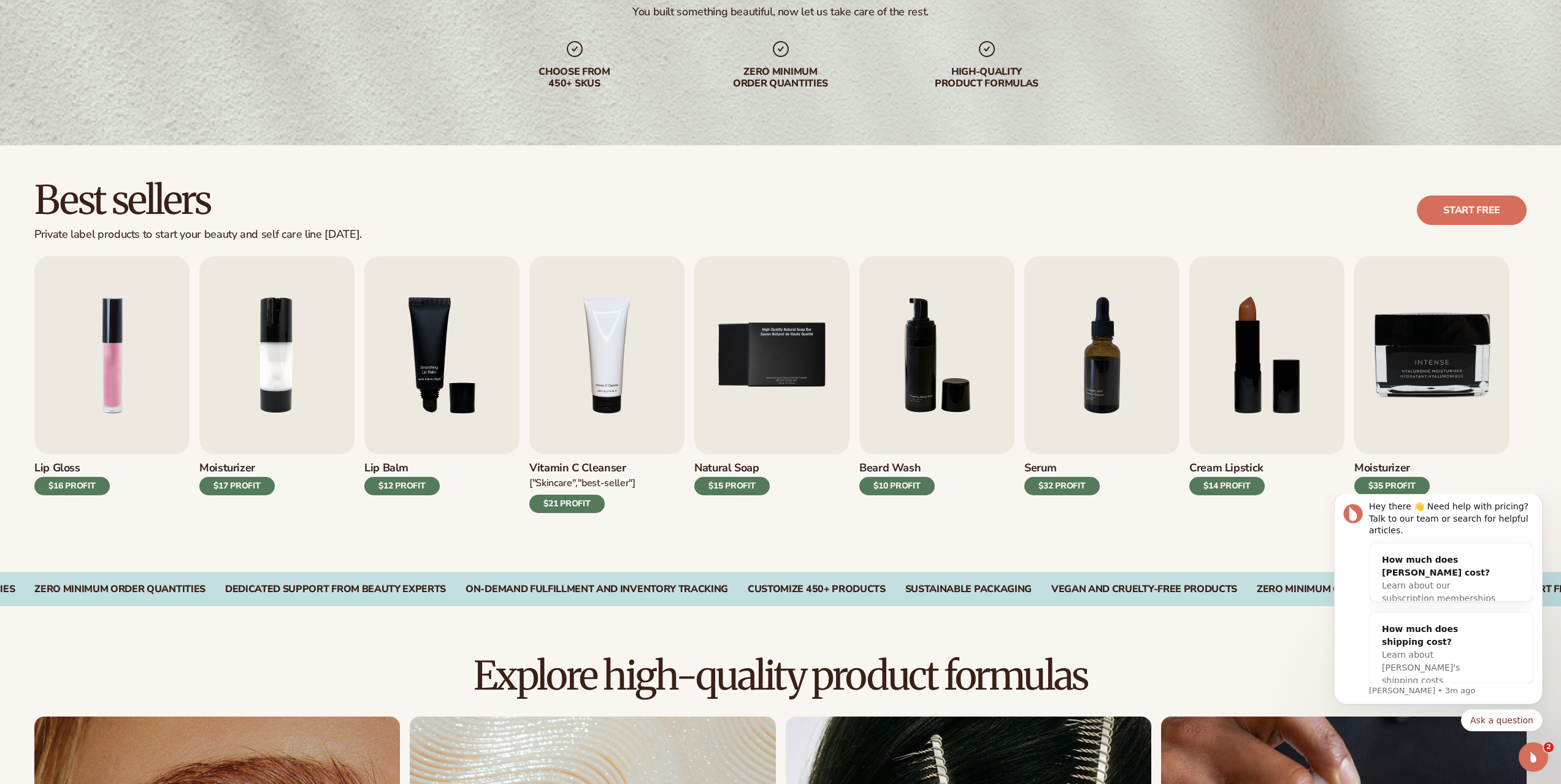
click at [949, 189] on div "Best sellers Private label products to start your beauty and self care line [DA…" at bounding box center [781, 210] width 1493 height 62
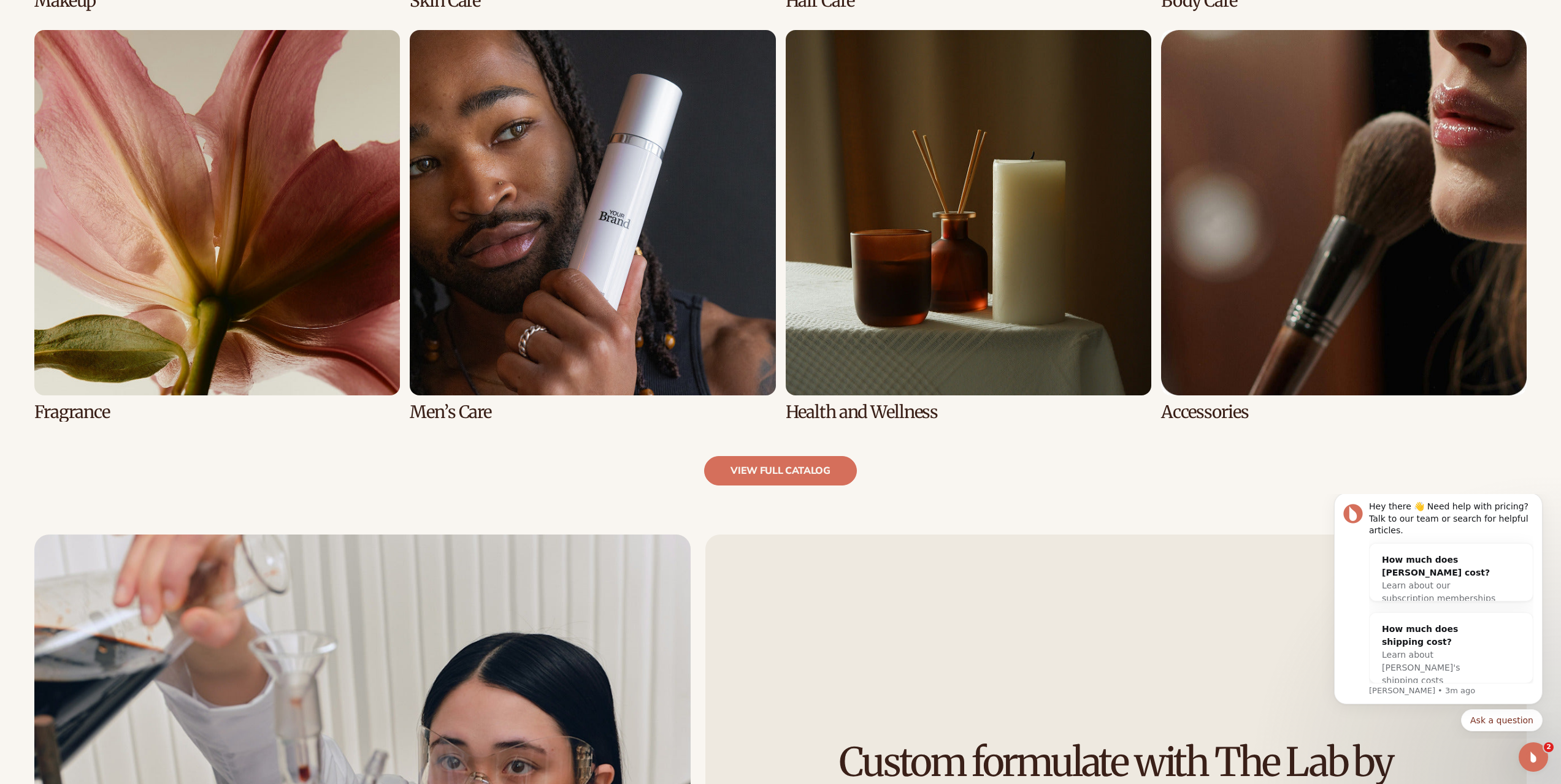
scroll to position [1287, 0]
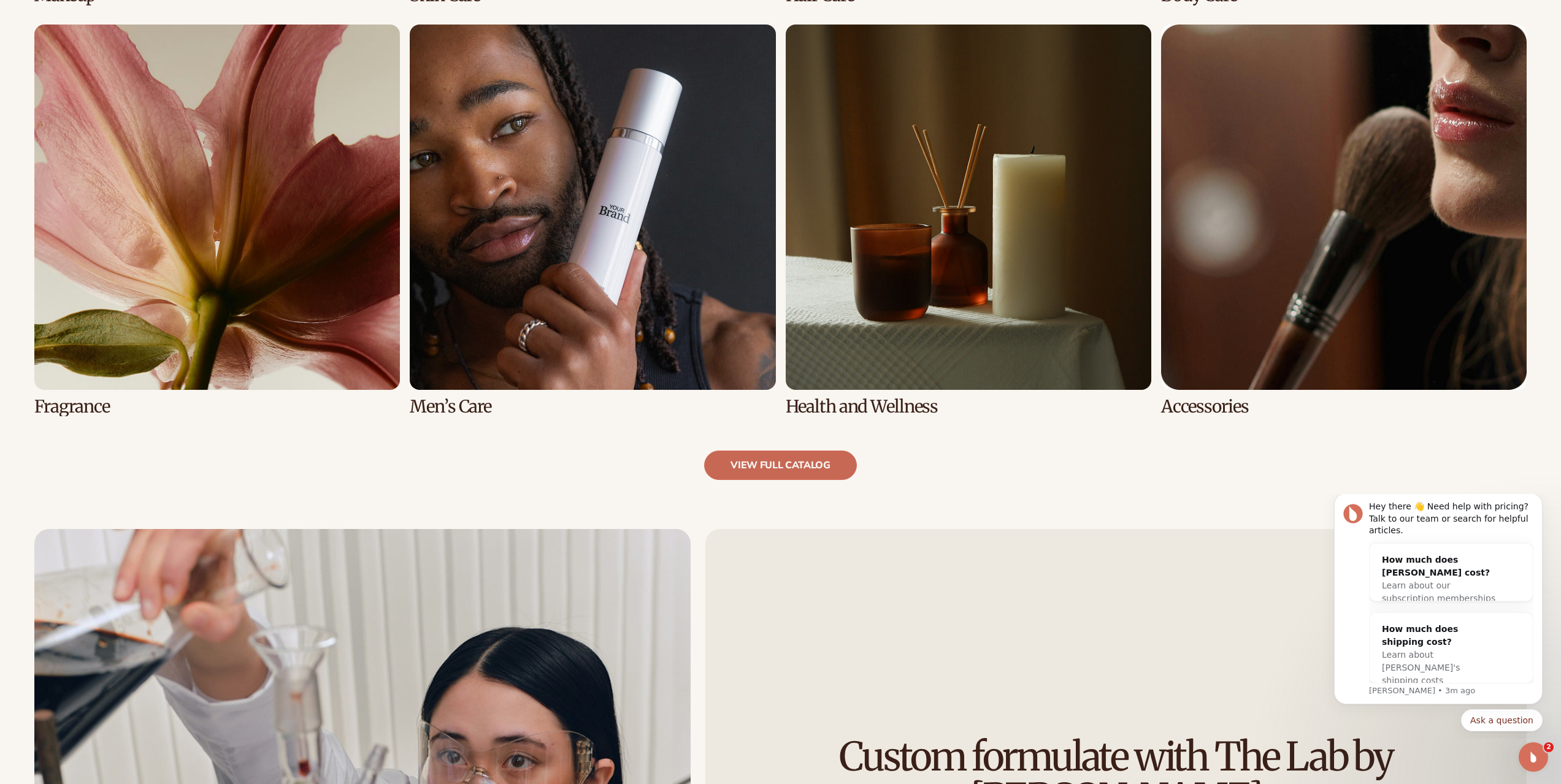
click at [776, 458] on link "view full catalog" at bounding box center [781, 465] width 153 height 29
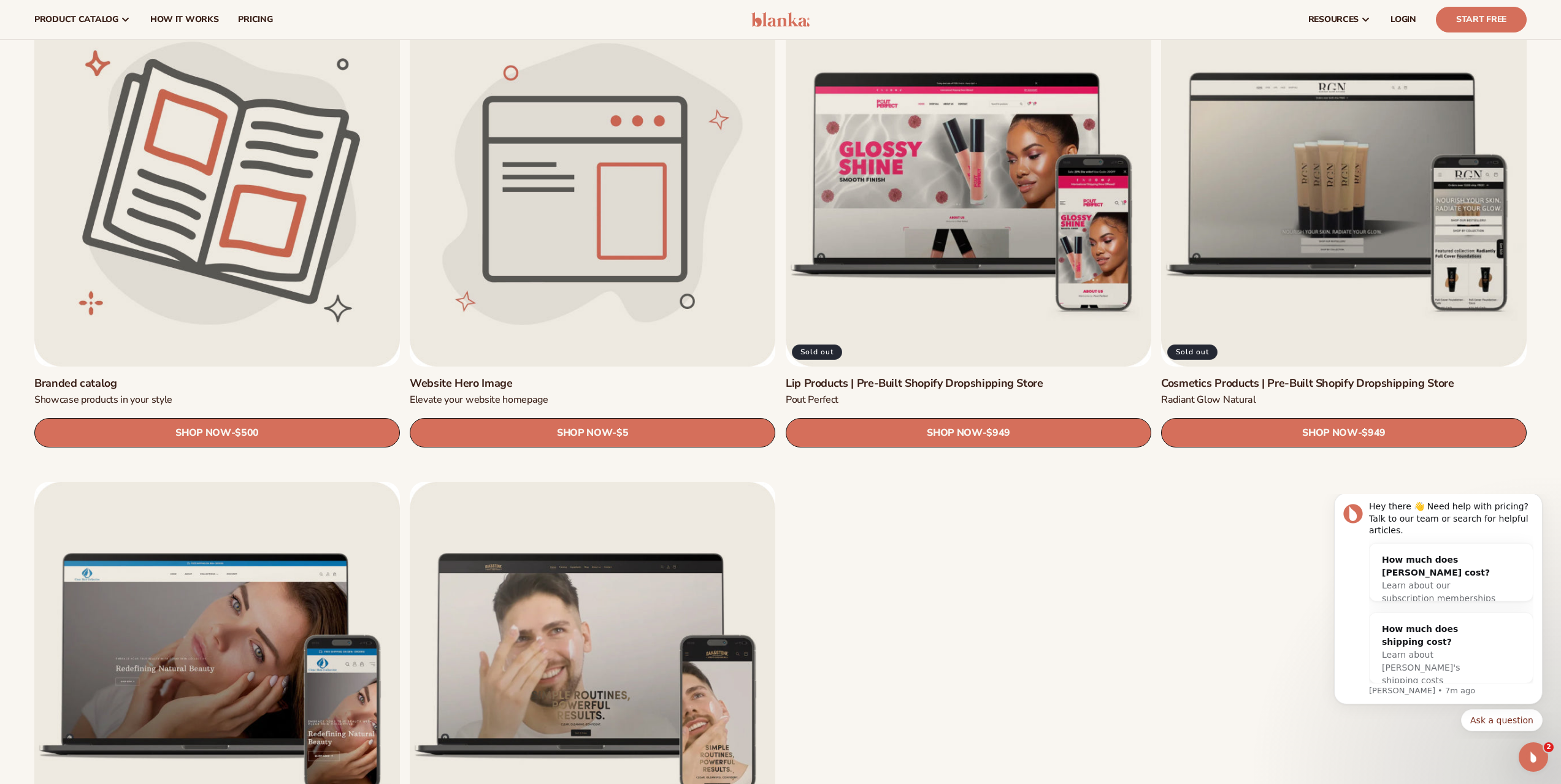
scroll to position [1655, 0]
